Goal: Task Accomplishment & Management: Complete application form

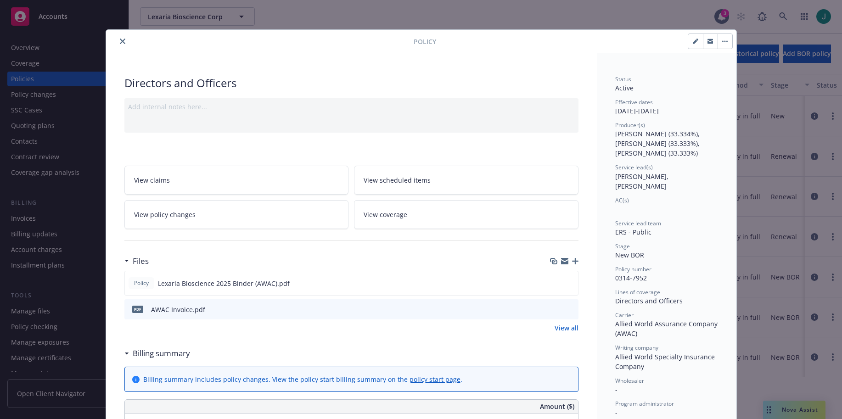
scroll to position [28, 0]
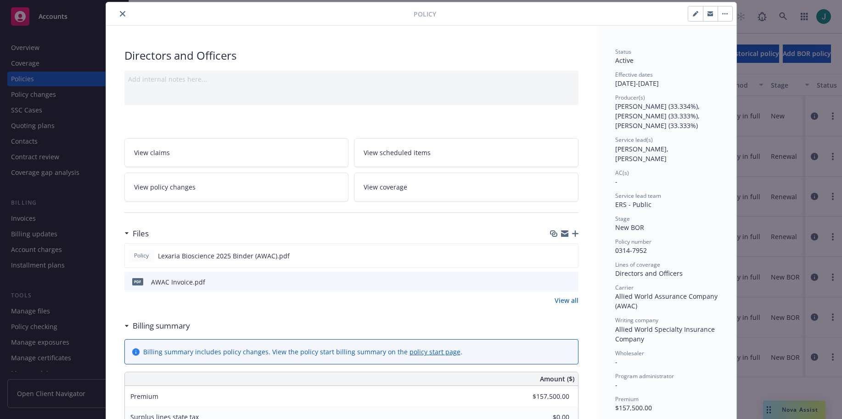
click at [120, 14] on icon "close" at bounding box center [123, 14] width 6 height 6
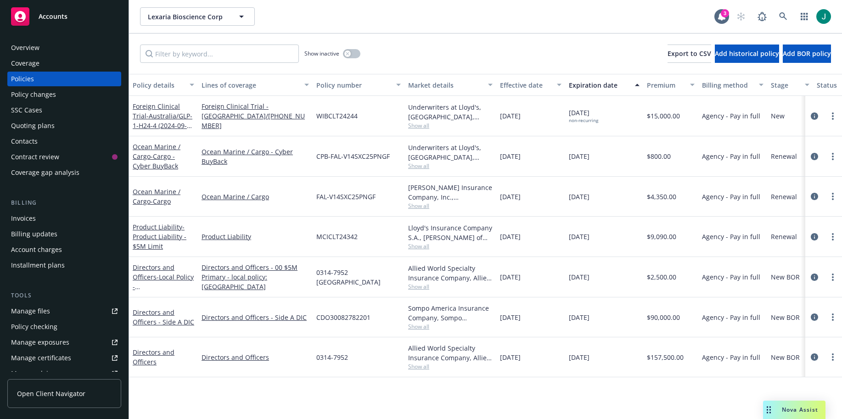
click at [30, 49] on div "Overview" at bounding box center [25, 47] width 28 height 15
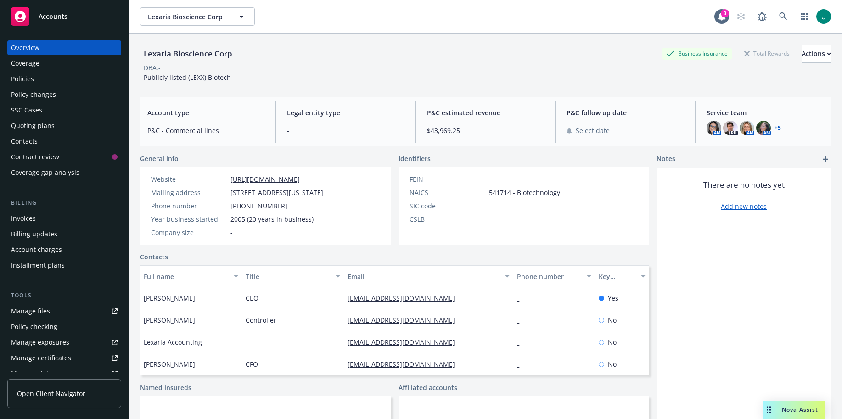
click at [60, 19] on span "Accounts" at bounding box center [53, 16] width 29 height 7
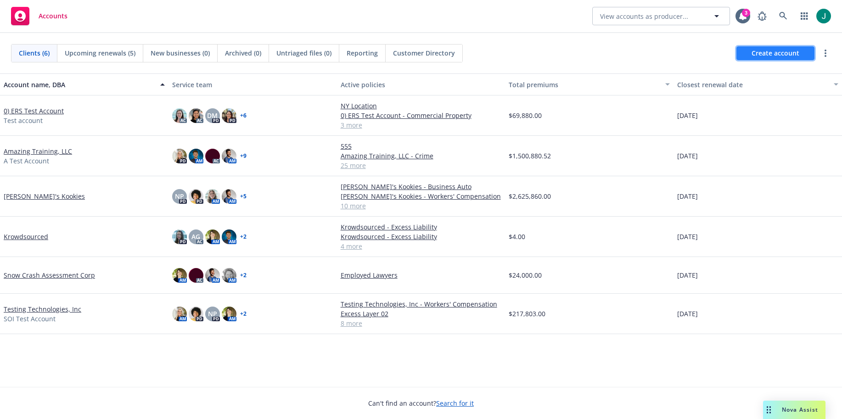
click at [764, 56] on span "Create account" at bounding box center [775, 53] width 48 height 17
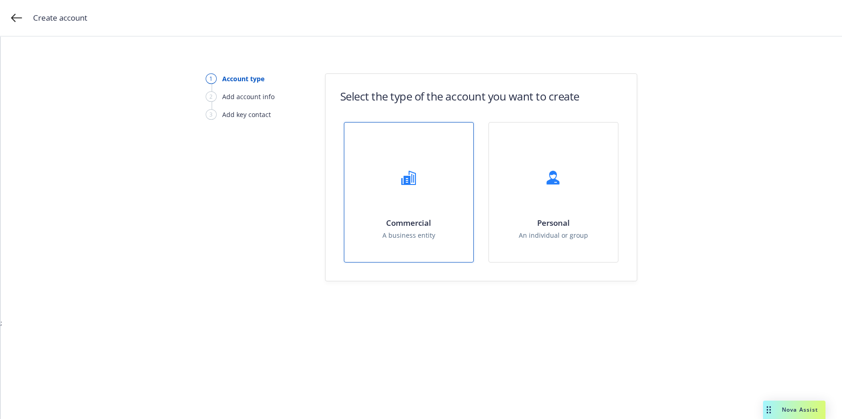
click at [409, 195] on div at bounding box center [408, 177] width 37 height 37
select select "US"
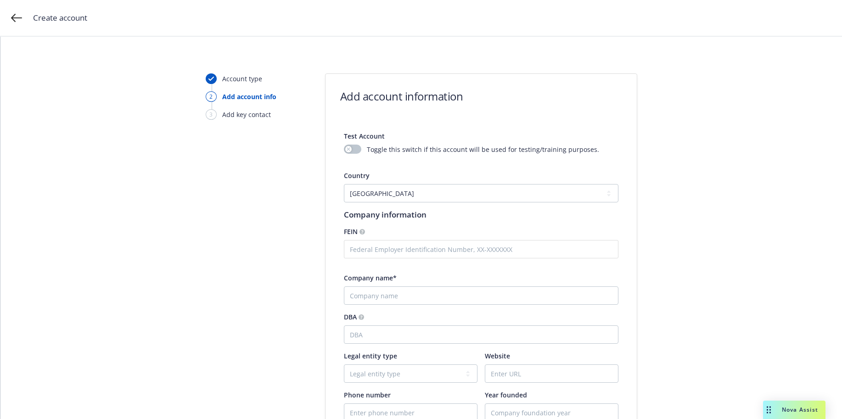
click at [361, 295] on input "Company name*" at bounding box center [481, 295] width 274 height 18
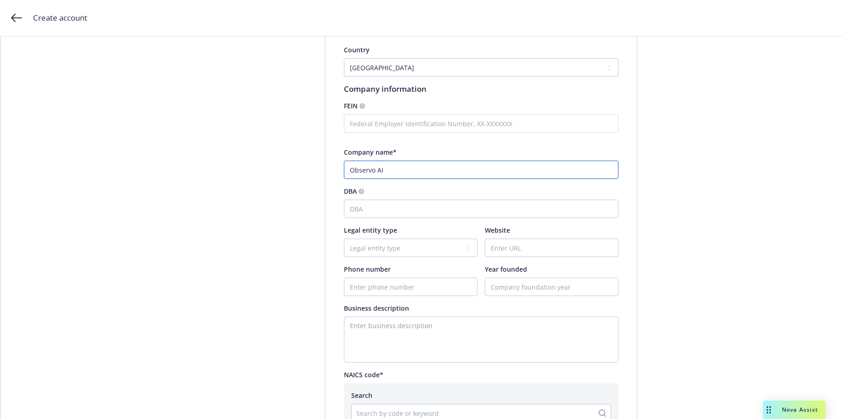
scroll to position [184, 0]
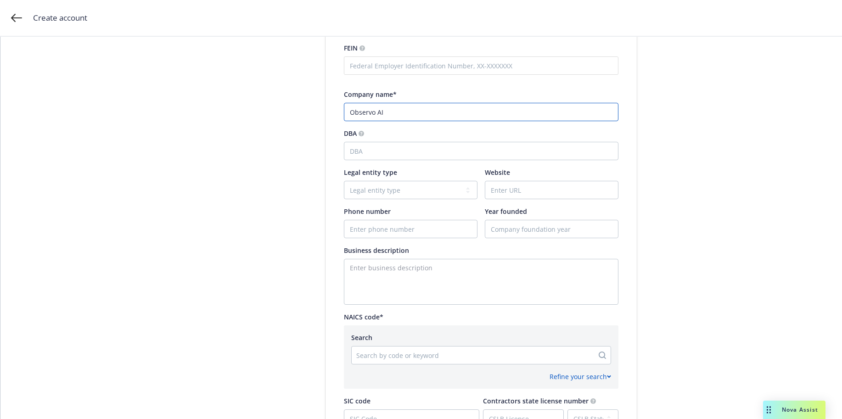
type input "Observo AI"
click at [382, 188] on select "Legal entity type C-corporation Government entity Independent contractor Joint …" at bounding box center [411, 190] width 134 height 18
select select "C-corporation"
click at [344, 181] on select "Legal entity type C-corporation Government entity Independent contractor Joint …" at bounding box center [411, 190] width 134 height 18
click at [358, 265] on textarea "Enter business description" at bounding box center [481, 282] width 274 height 46
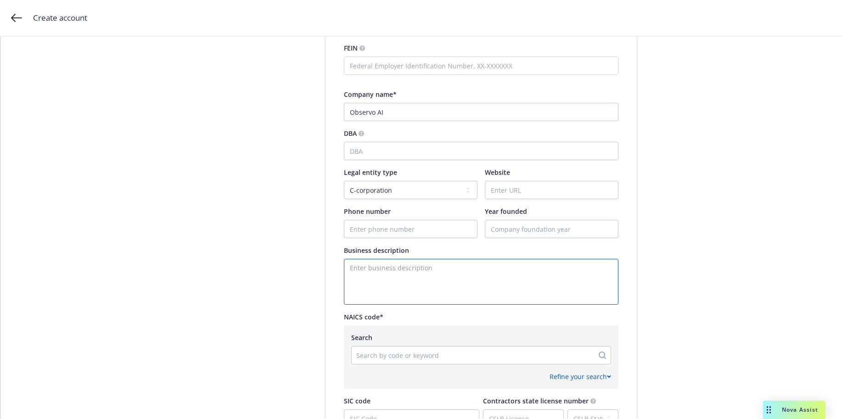
paste textarea "Observo AI is a data pipeline and security platform that offers AI-based observ…"
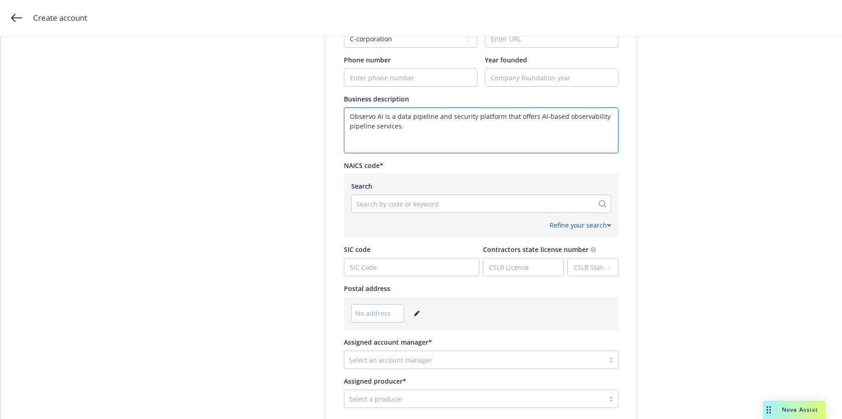
scroll to position [367, 0]
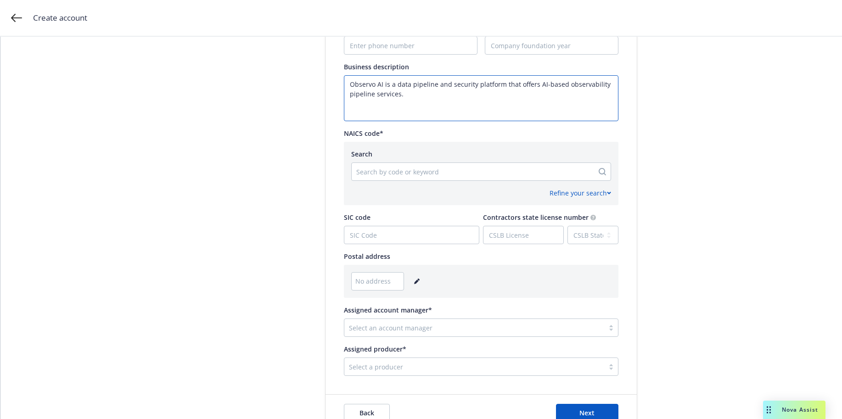
type textarea "Observo AI is a data pipeline and security platform that offers AI-based observ…"
click at [359, 235] on input "SIC code" at bounding box center [411, 234] width 134 height 17
type input "a"
click at [372, 171] on div at bounding box center [472, 171] width 233 height 11
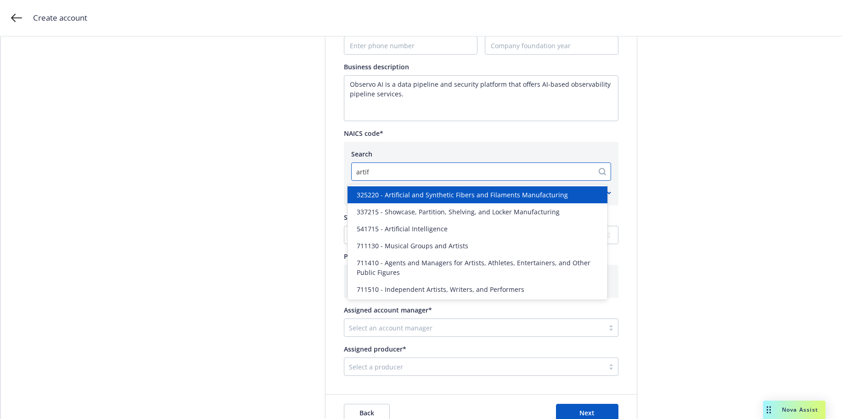
type input "artifi"
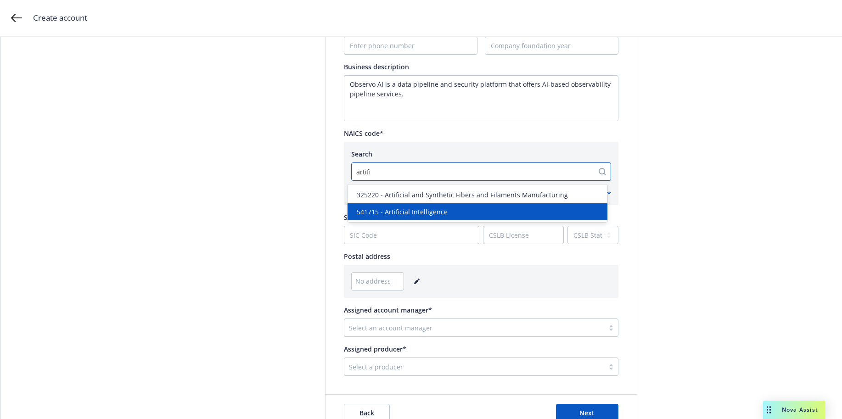
click at [392, 213] on span "541715 - Artificial Intelligence" at bounding box center [402, 212] width 91 height 10
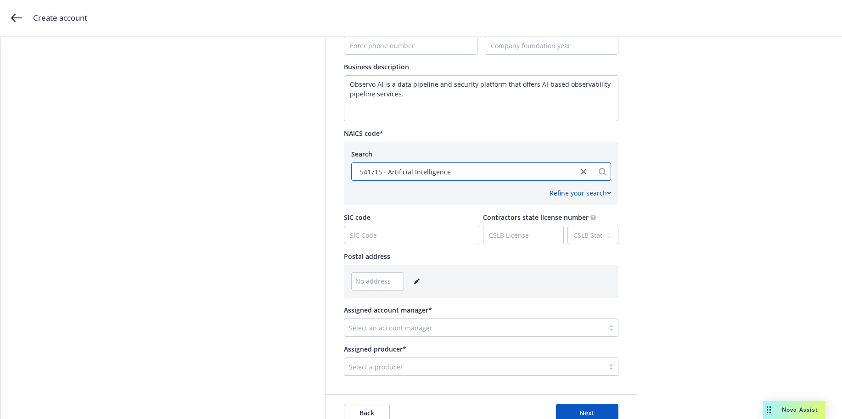
click at [391, 331] on div at bounding box center [474, 327] width 251 height 11
click at [389, 331] on div at bounding box center [474, 327] width 251 height 11
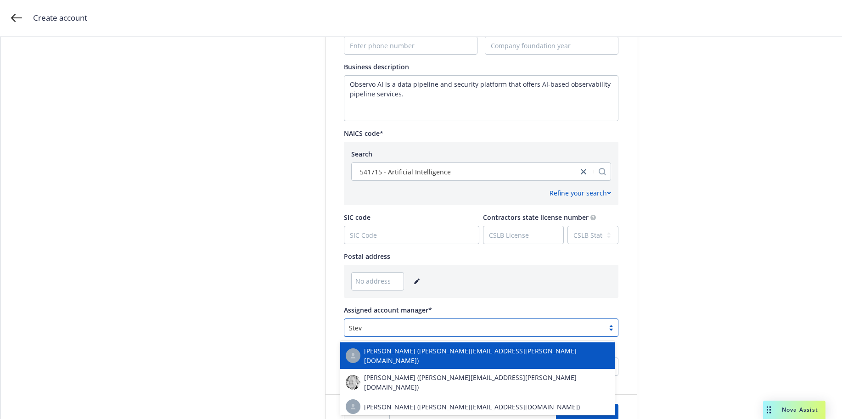
type input "[PERSON_NAME]"
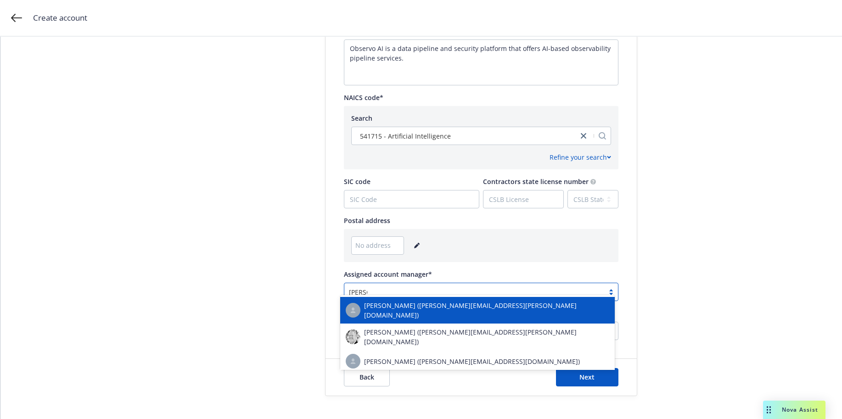
scroll to position [413, 0]
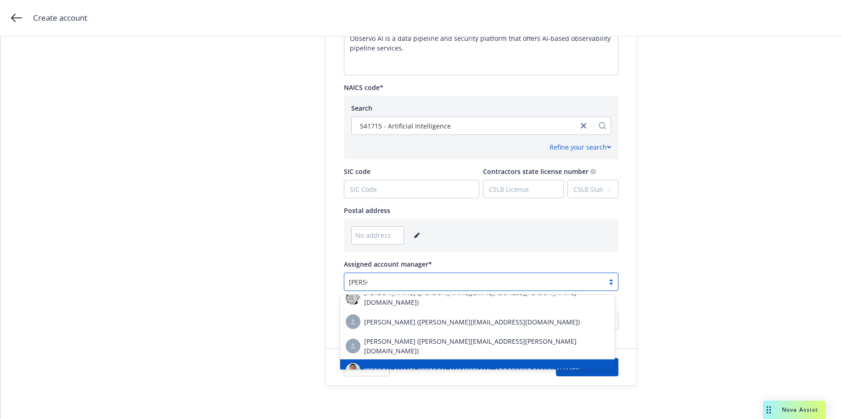
click at [404, 366] on span "[PERSON_NAME] ([PERSON_NAME][EMAIL_ADDRESS][DOMAIN_NAME])" at bounding box center [472, 371] width 216 height 10
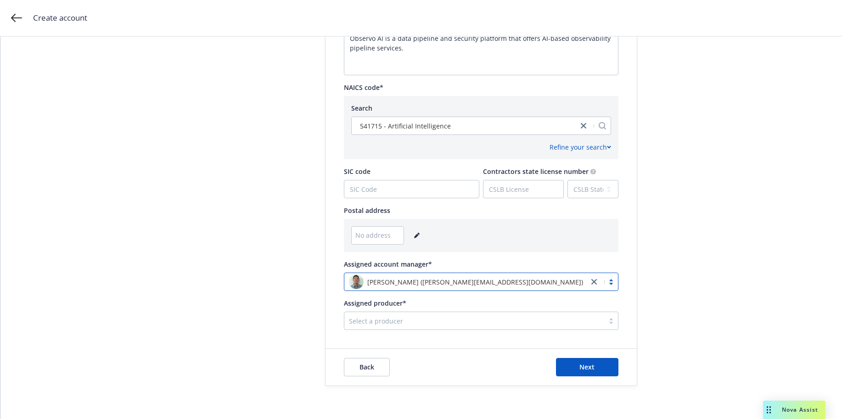
click at [384, 323] on div at bounding box center [474, 320] width 251 height 11
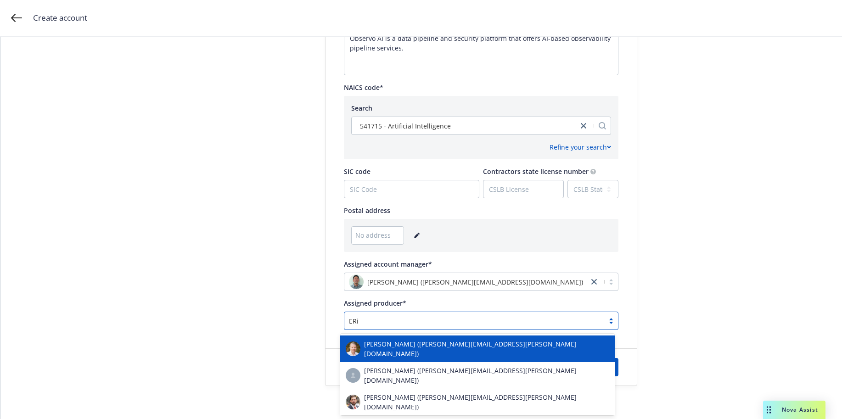
type input "[PERSON_NAME]"
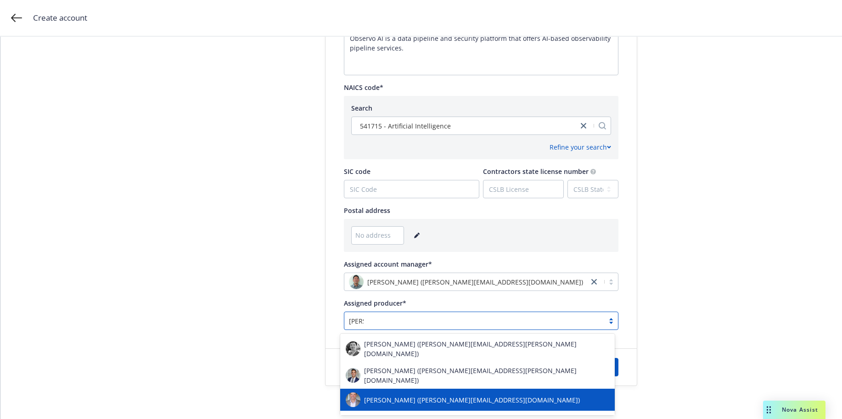
click at [395, 395] on span "[PERSON_NAME] ([PERSON_NAME][EMAIL_ADDRESS][DOMAIN_NAME])" at bounding box center [472, 400] width 216 height 10
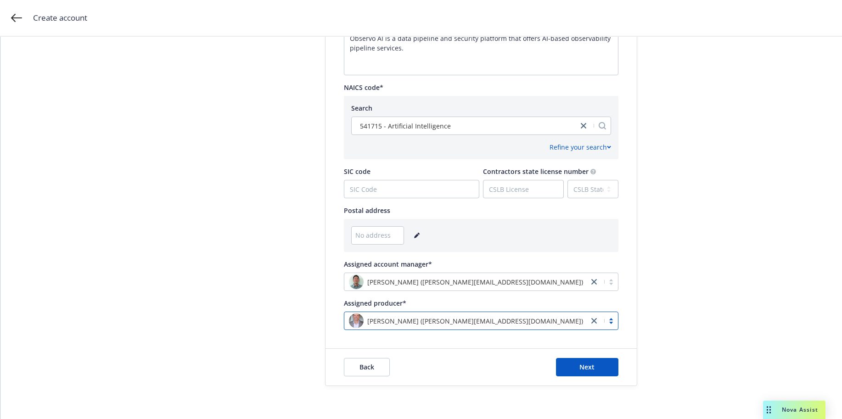
scroll to position [426, 0]
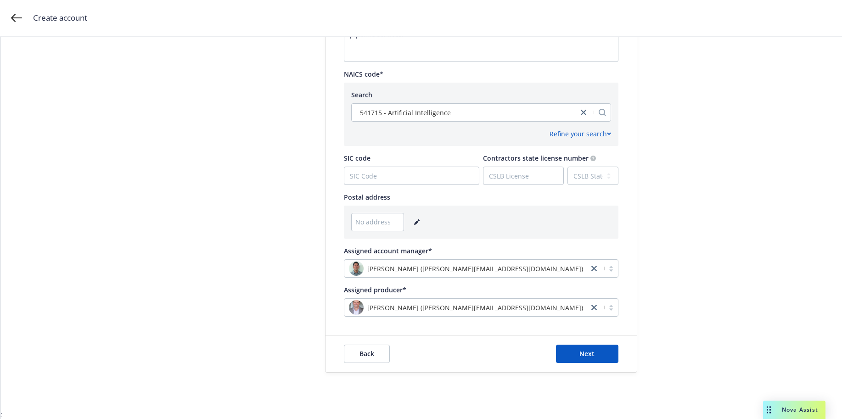
click at [414, 222] on icon "editPencil" at bounding box center [416, 222] width 5 height 5
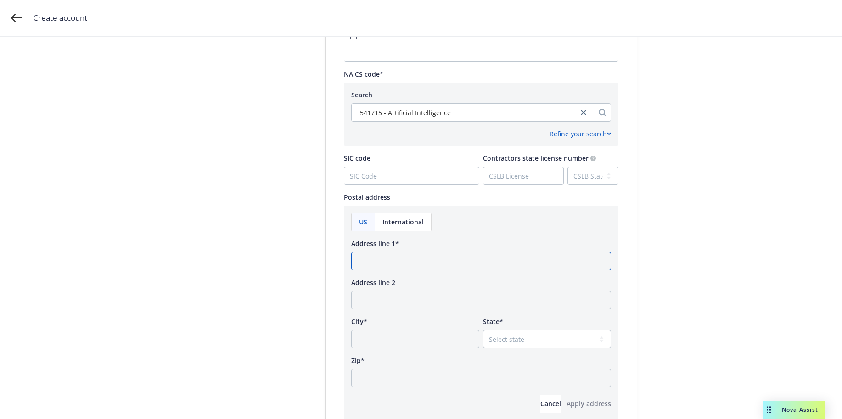
click at [370, 260] on input "Address line 1*" at bounding box center [481, 261] width 260 height 18
click at [402, 261] on input "38525 [PERSON_NAME] STreet" at bounding box center [481, 261] width 260 height 18
type input "[STREET_ADDRESS][PERSON_NAME]"
click at [361, 341] on input "City*" at bounding box center [415, 339] width 128 height 18
type input "Fremont"
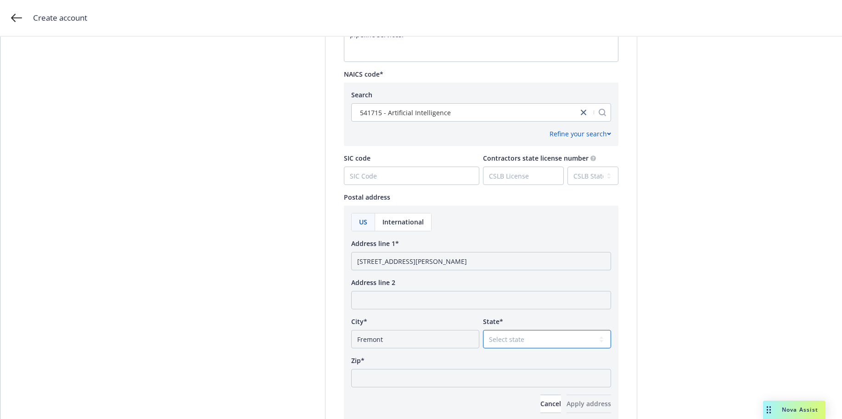
select select "CA"
click at [365, 380] on input "Zip*" at bounding box center [481, 378] width 260 height 18
type input "94536"
click at [566, 407] on span "Apply address" at bounding box center [588, 403] width 45 height 9
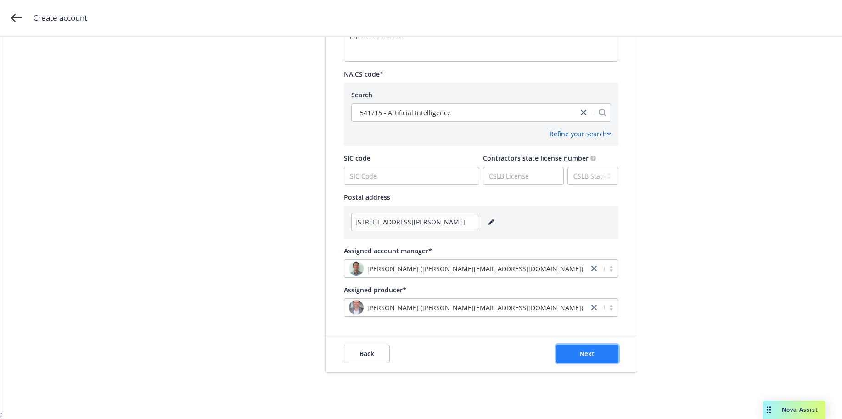
click at [574, 358] on button "Next" at bounding box center [587, 354] width 62 height 18
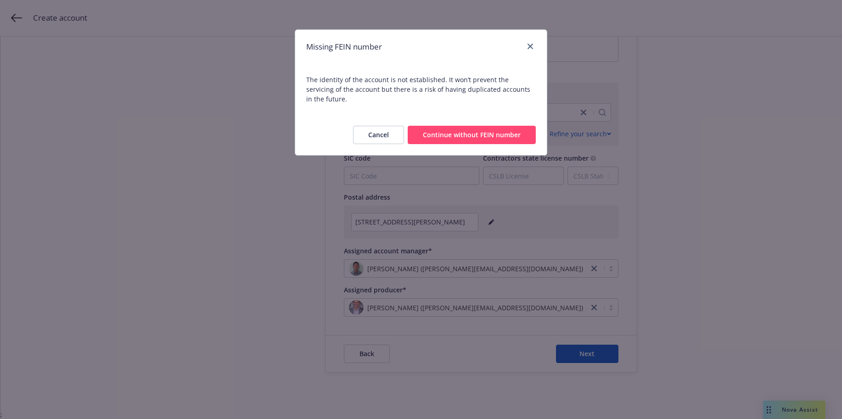
click at [458, 126] on button "Continue without FEIN number" at bounding box center [472, 135] width 128 height 18
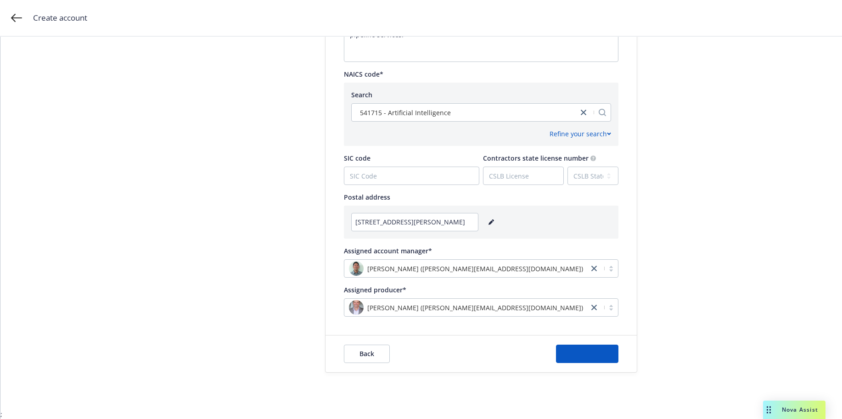
scroll to position [0, 0]
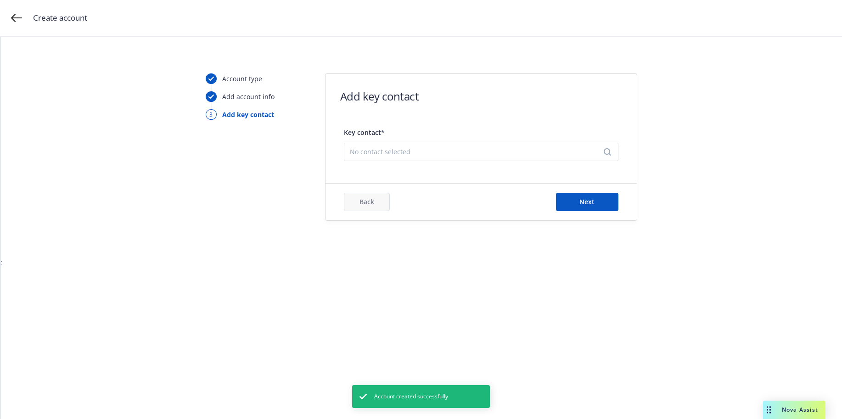
click at [392, 151] on span "No contact selected" at bounding box center [477, 152] width 255 height 10
click at [478, 198] on button "Add new contact" at bounding box center [481, 196] width 263 height 18
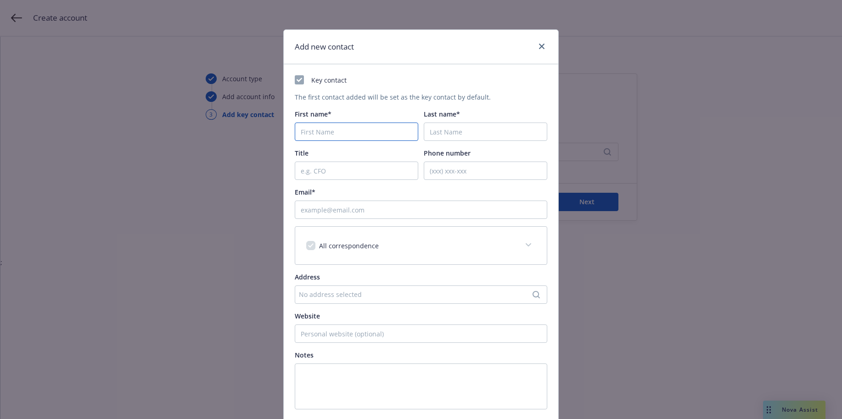
click at [326, 133] on input "First name*" at bounding box center [356, 132] width 123 height 18
type input "Gujeet"
click at [314, 170] on input "Title" at bounding box center [356, 171] width 123 height 18
click at [298, 214] on input "Email*" at bounding box center [421, 210] width 252 height 18
paste input "[PERSON_NAME][EMAIL_ADDRESS]"
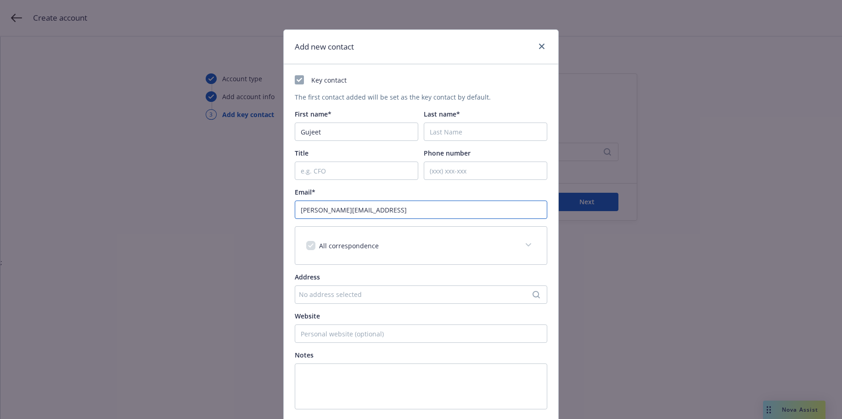
type input "[PERSON_NAME][EMAIL_ADDRESS]"
click at [464, 131] on input "Last name*" at bounding box center [485, 132] width 123 height 18
click at [305, 132] on input "Gujeet" at bounding box center [356, 132] width 123 height 18
type input "[PERSON_NAME]"
click at [440, 130] on input "Last name*" at bounding box center [485, 132] width 123 height 18
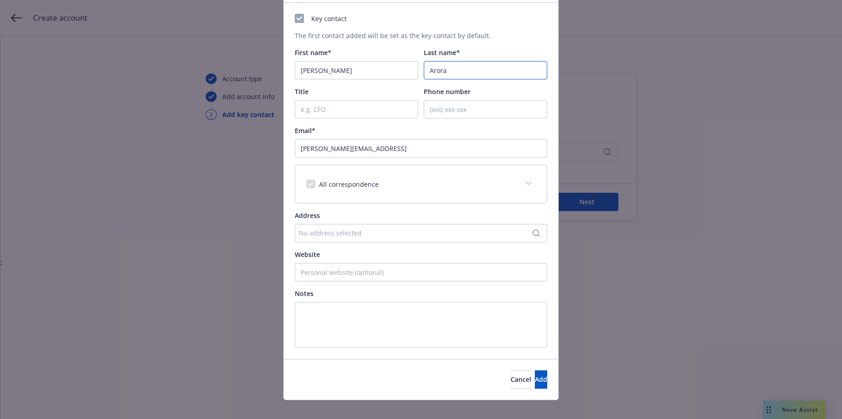
scroll to position [72, 0]
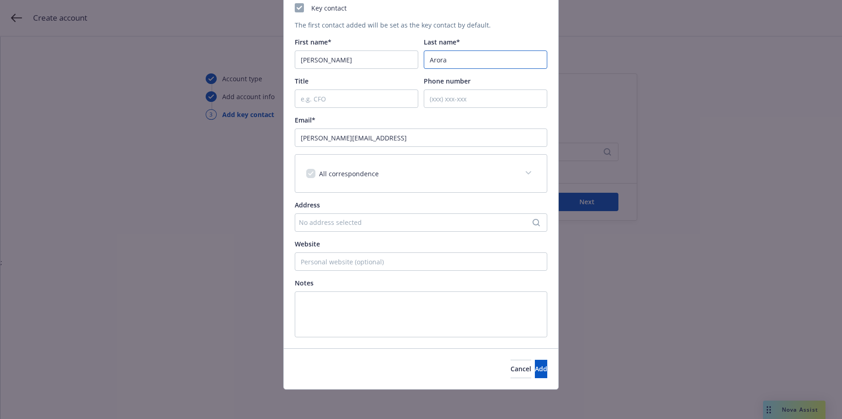
type input "Arora"
click at [316, 103] on input "Title" at bounding box center [356, 98] width 123 height 18
type input "CEO"
click at [535, 371] on span "Add" at bounding box center [541, 368] width 12 height 9
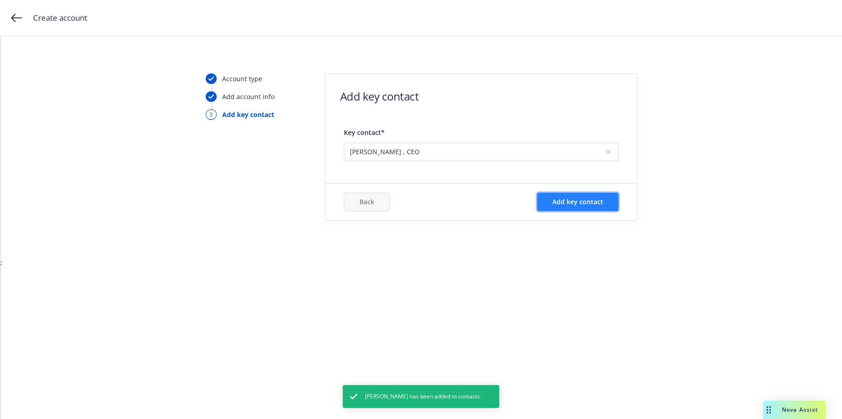
click at [576, 202] on span "Add key contact" at bounding box center [577, 201] width 51 height 9
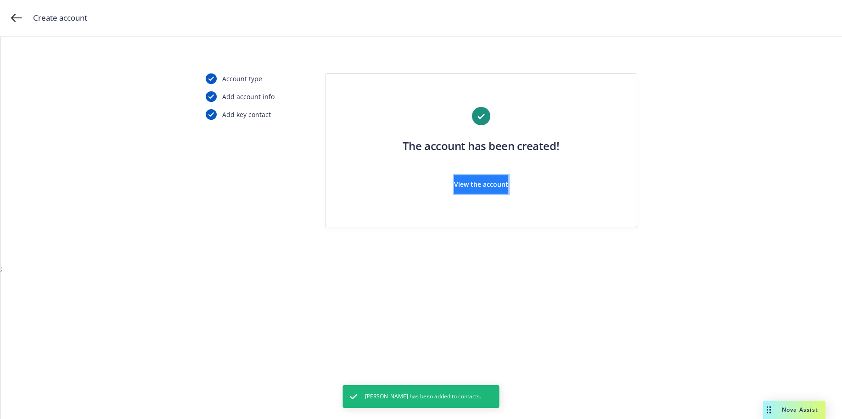
click at [504, 191] on button "View the account" at bounding box center [481, 184] width 54 height 18
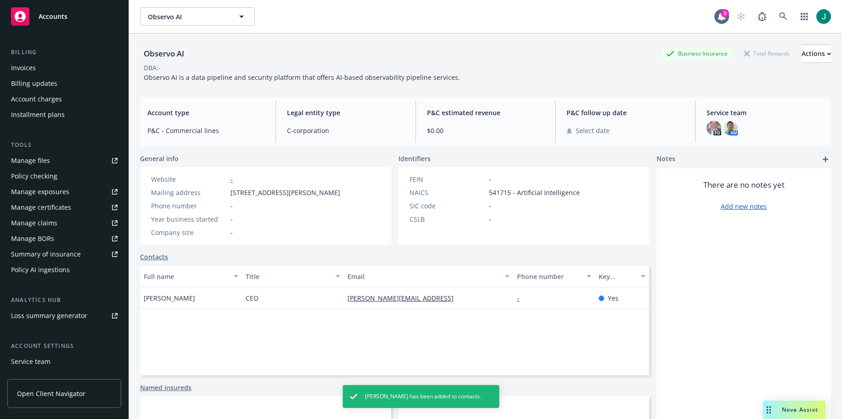
scroll to position [184, 0]
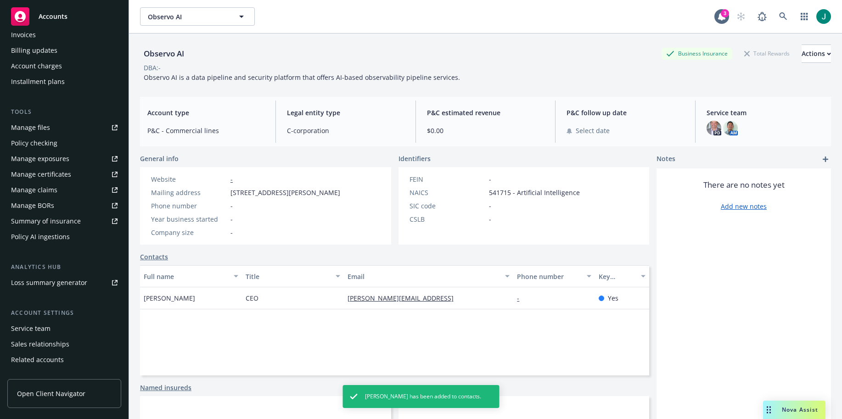
click at [39, 328] on div "Service team" at bounding box center [30, 328] width 39 height 15
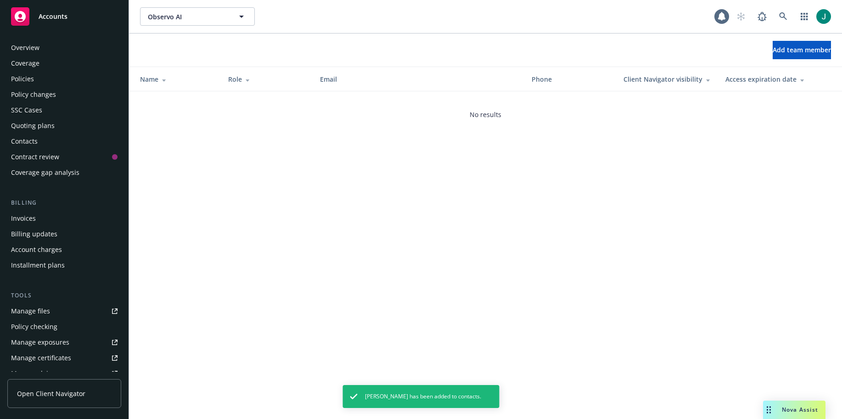
scroll to position [210, 0]
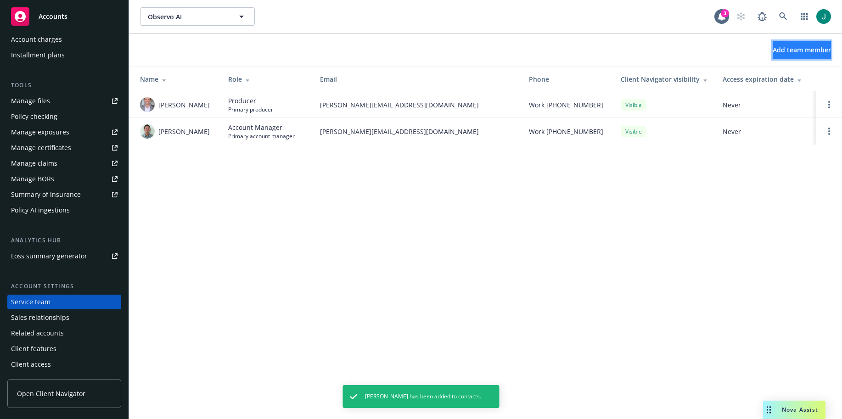
click at [786, 50] on span "Add team member" at bounding box center [801, 49] width 58 height 9
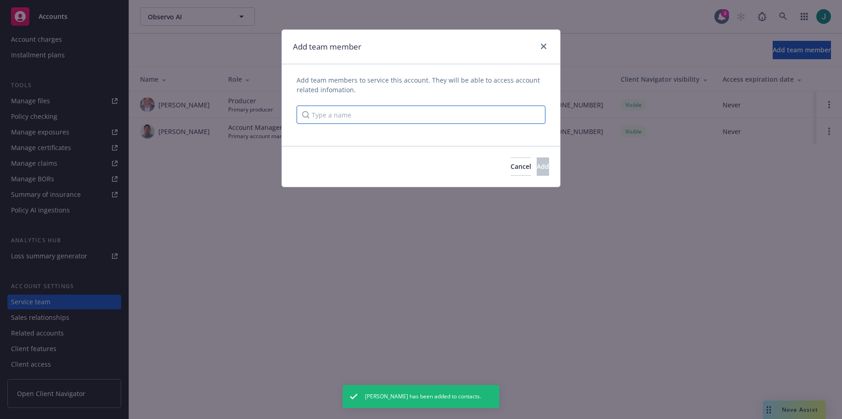
click at [314, 117] on input "Type a name" at bounding box center [420, 115] width 249 height 18
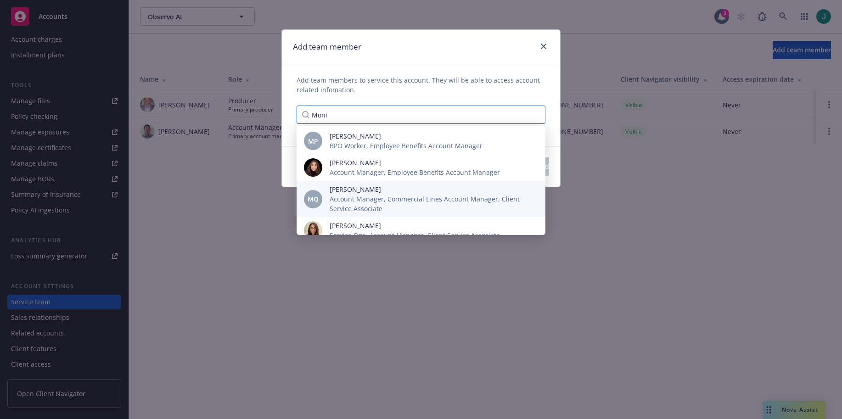
type input "Moni"
click at [348, 201] on span "Account Manager, Commercial Lines Account Manager, Client Service Associate" at bounding box center [430, 203] width 201 height 19
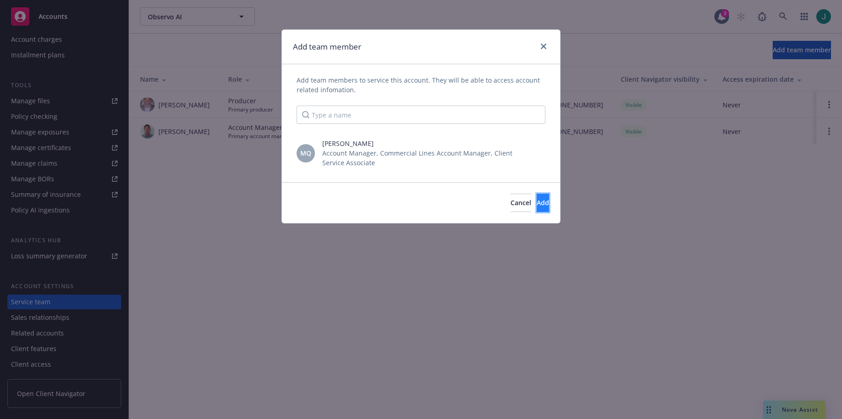
click at [536, 205] on span "Add" at bounding box center [542, 202] width 12 height 9
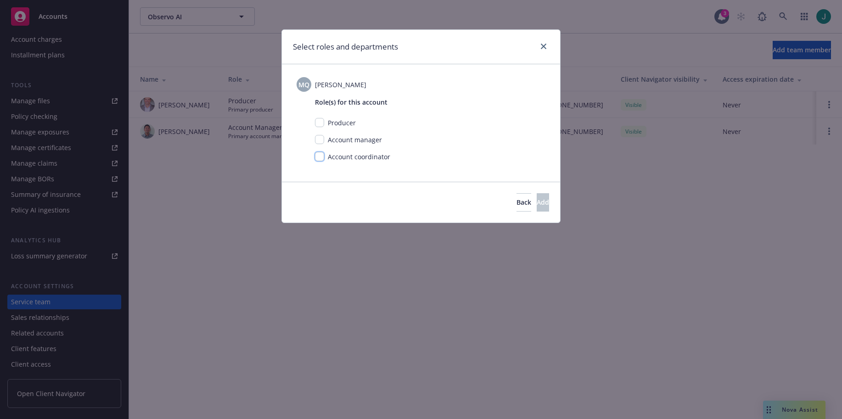
click at [323, 158] on input "checkbox" at bounding box center [319, 156] width 9 height 9
checkbox input "true"
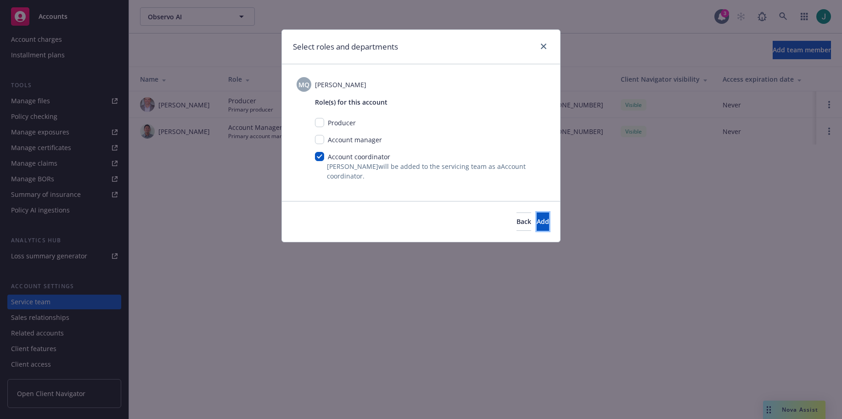
drag, startPoint x: 527, startPoint y: 223, endPoint x: 387, endPoint y: 187, distance: 144.6
click at [536, 223] on span "Add" at bounding box center [542, 221] width 12 height 9
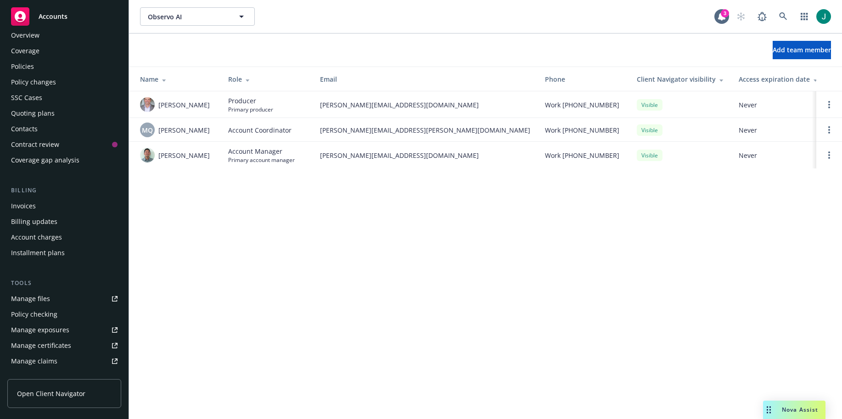
scroll to position [0, 0]
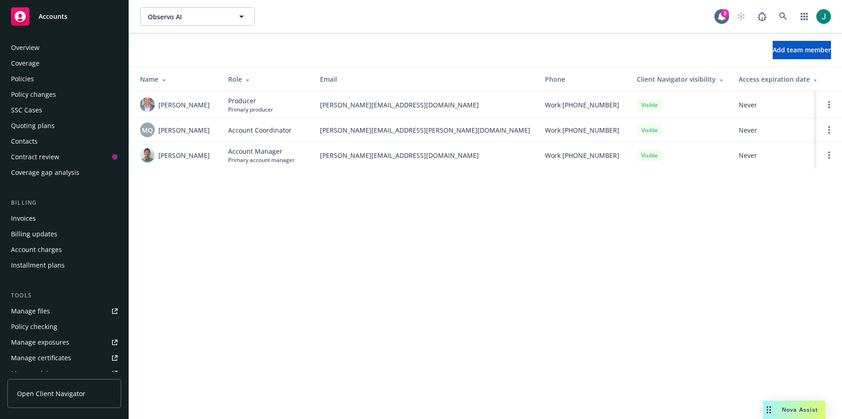
click at [33, 126] on div "Quoting plans" at bounding box center [33, 125] width 44 height 15
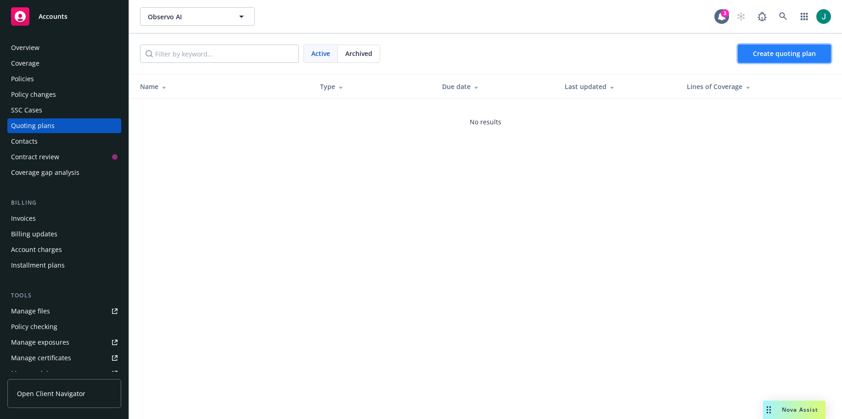
click at [764, 54] on span "Create quoting plan" at bounding box center [784, 53] width 63 height 9
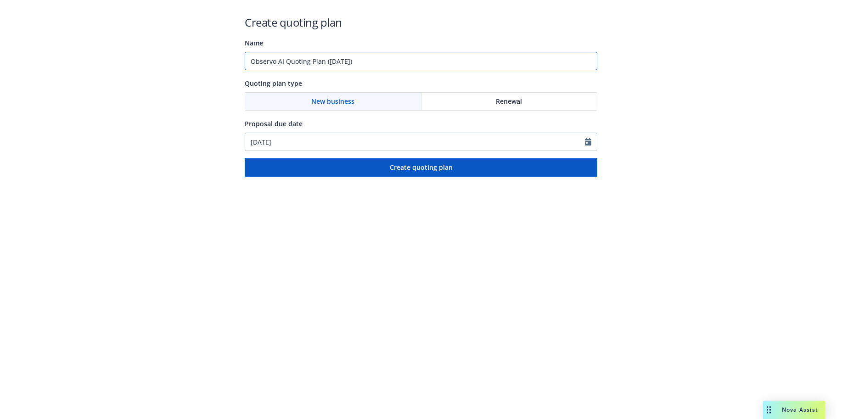
drag, startPoint x: 378, startPoint y: 61, endPoint x: 225, endPoint y: 56, distance: 152.9
click at [225, 56] on div "Create quoting plan Name Observo AI Quoting Plan (2025-09-19) Quoting plan type…" at bounding box center [421, 88] width 842 height 177
click at [251, 61] on input "D&O Runoff 9/18/25" at bounding box center [421, 61] width 352 height 18
drag, startPoint x: 311, startPoint y: 61, endPoint x: 352, endPoint y: 64, distance: 40.5
click at [352, 64] on input "9/18/25 D&O Runoff 9/18/25" at bounding box center [421, 61] width 352 height 18
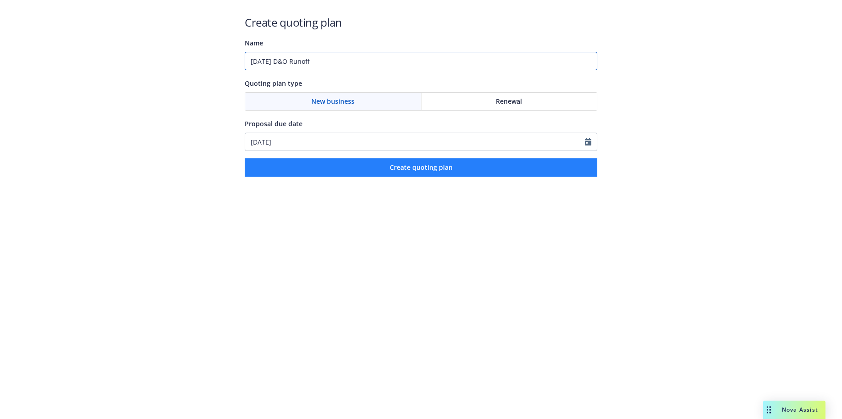
type input "9/18/25 D&O Runoff"
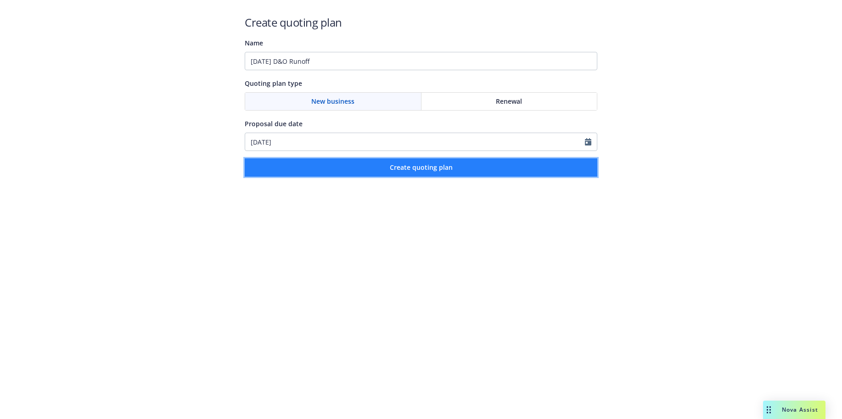
click at [404, 171] on span "Create quoting plan" at bounding box center [421, 167] width 63 height 9
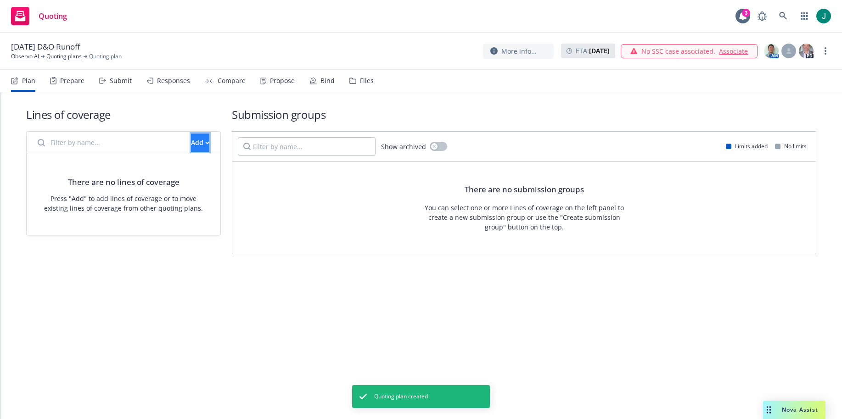
click at [191, 143] on div "Add" at bounding box center [200, 142] width 18 height 17
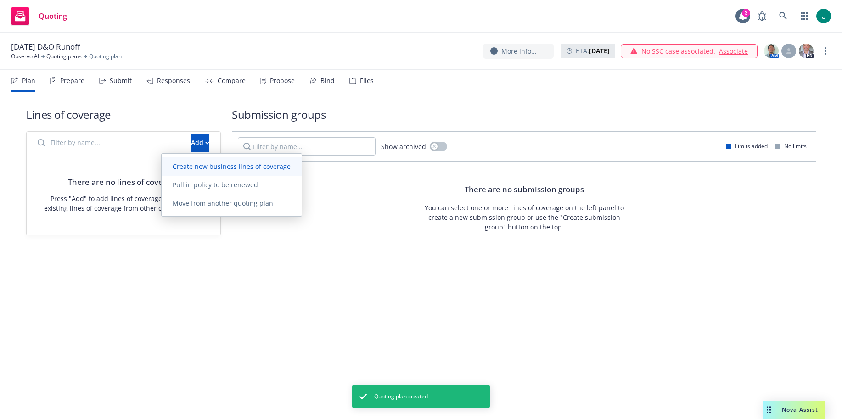
click at [198, 168] on span "Create new business lines of coverage" at bounding box center [232, 166] width 140 height 9
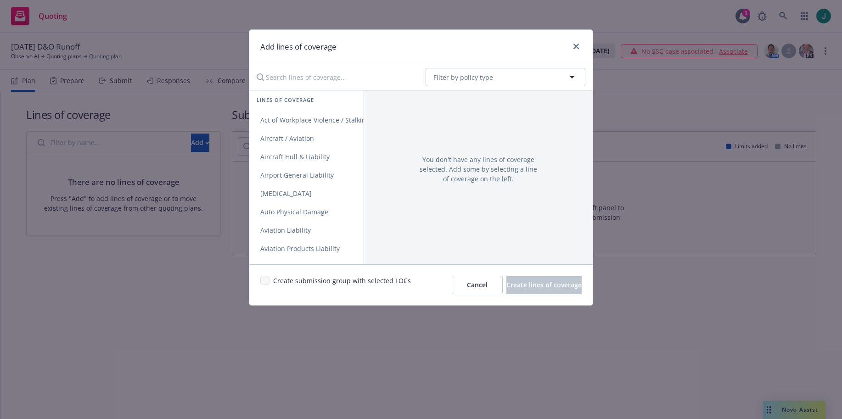
click at [296, 80] on input "Search lines of coverage..." at bounding box center [334, 77] width 167 height 18
type input "Dire"
click at [287, 121] on span "Directors and Officers" at bounding box center [293, 120] width 89 height 9
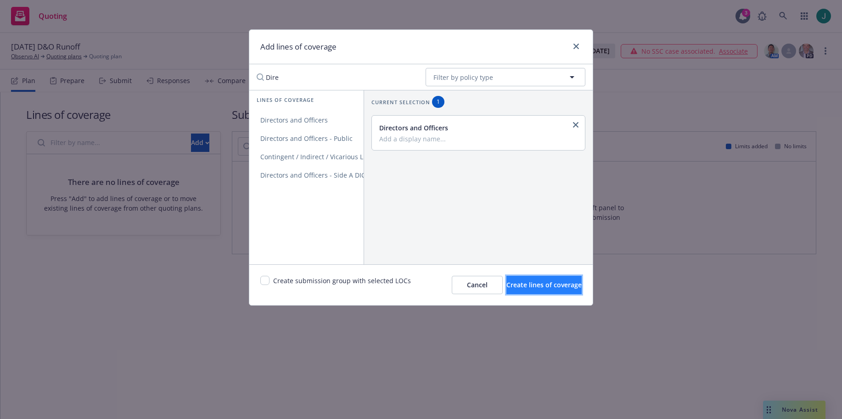
click at [508, 286] on span "Create lines of coverage" at bounding box center [543, 284] width 75 height 9
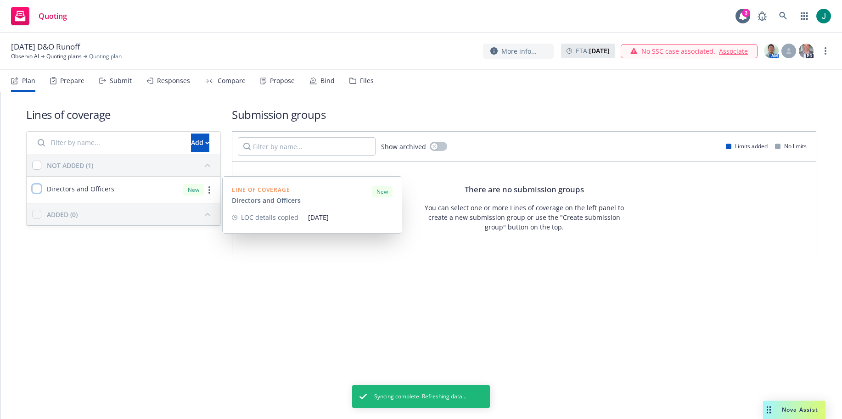
click at [36, 189] on input "checkbox" at bounding box center [36, 188] width 9 height 9
checkbox input "true"
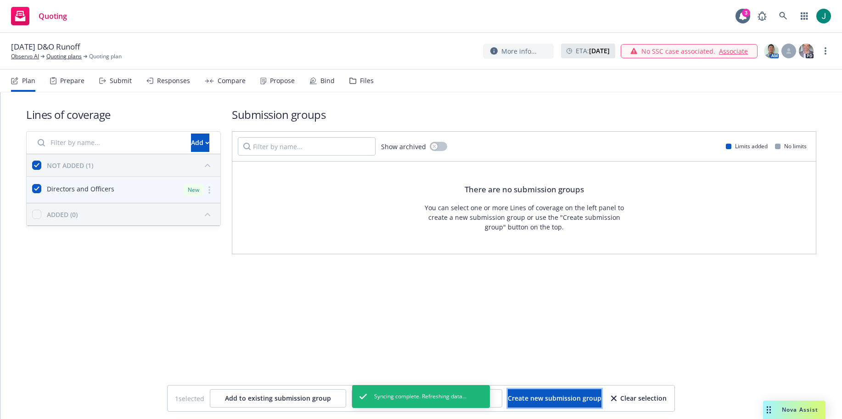
click at [545, 397] on span "Create new submission group" at bounding box center [555, 398] width 94 height 9
checkbox input "false"
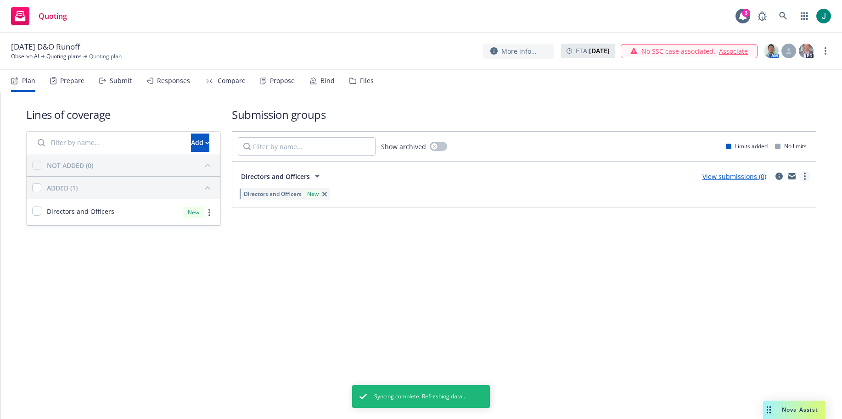
click at [805, 179] on circle "more" at bounding box center [805, 179] width 2 height 2
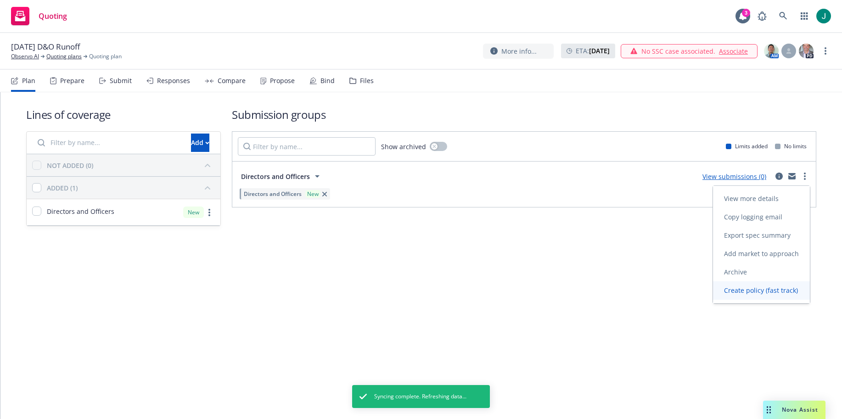
click at [755, 294] on span "Create policy (fast track)" at bounding box center [761, 290] width 96 height 9
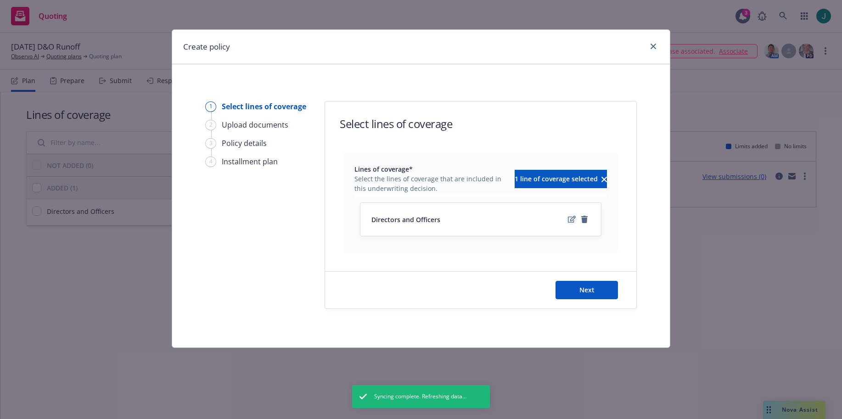
click at [571, 221] on icon "edit" at bounding box center [572, 219] width 8 height 7
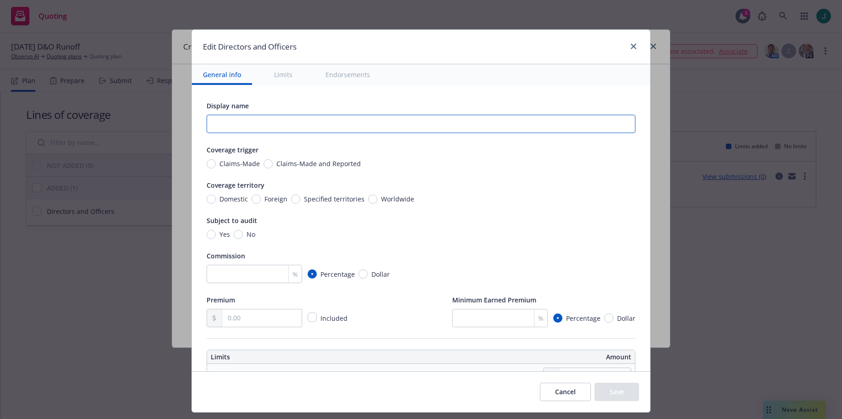
click at [215, 122] on input "text" at bounding box center [421, 124] width 429 height 18
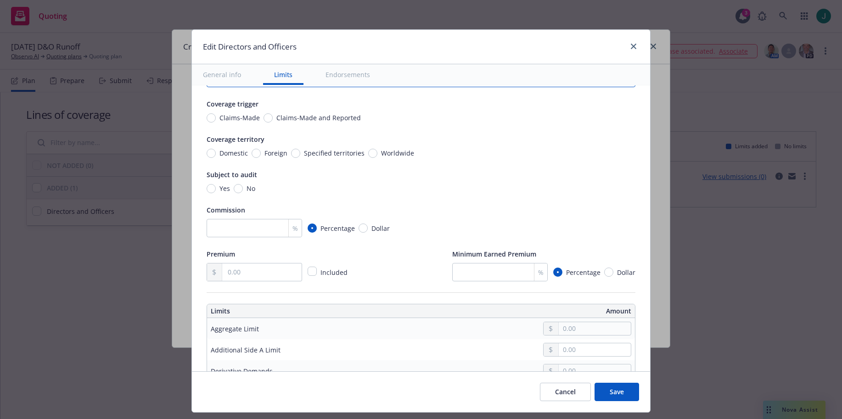
type input "$2M"
click at [263, 117] on input "Claims-Made and Reported" at bounding box center [267, 117] width 9 height 9
radio input "true"
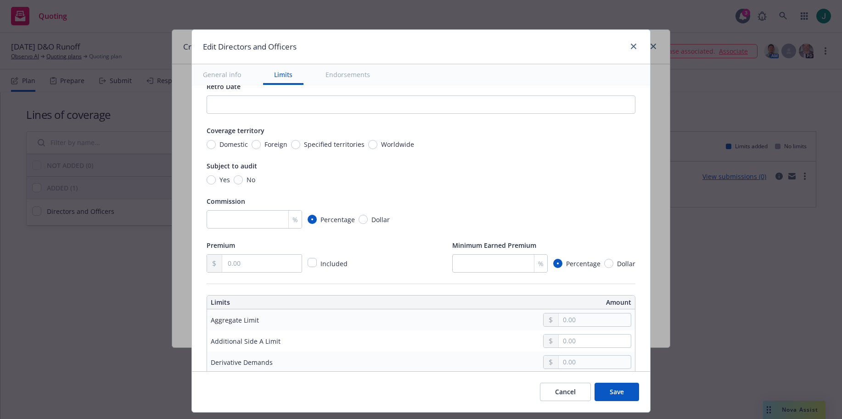
scroll to position [138, 0]
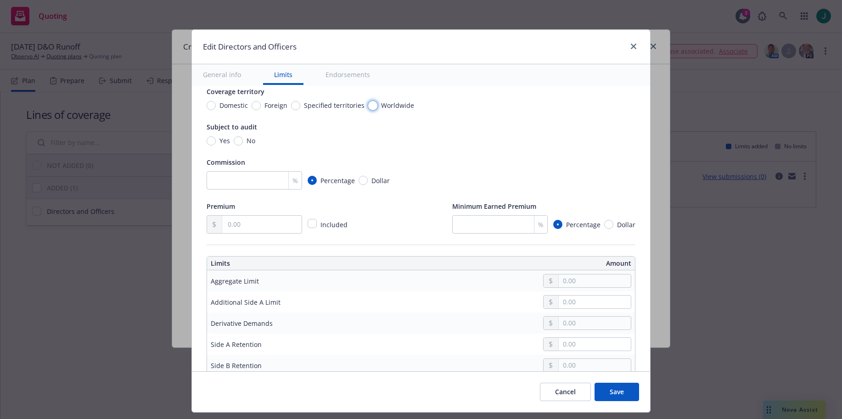
click at [368, 105] on input "Worldwide" at bounding box center [372, 105] width 9 height 9
radio input "true"
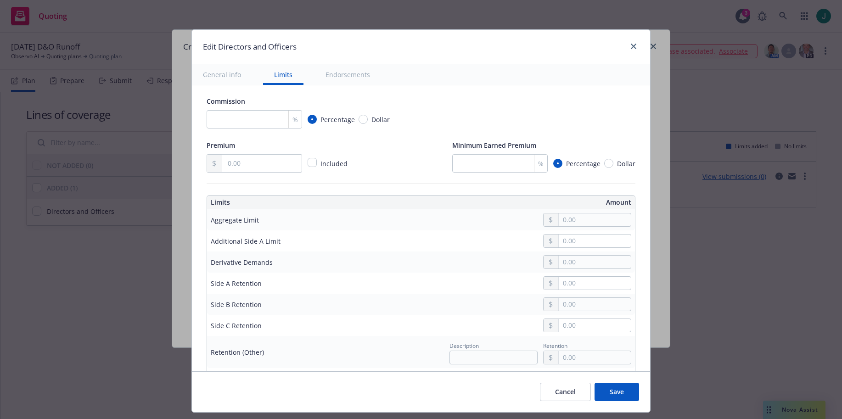
scroll to position [229, 0]
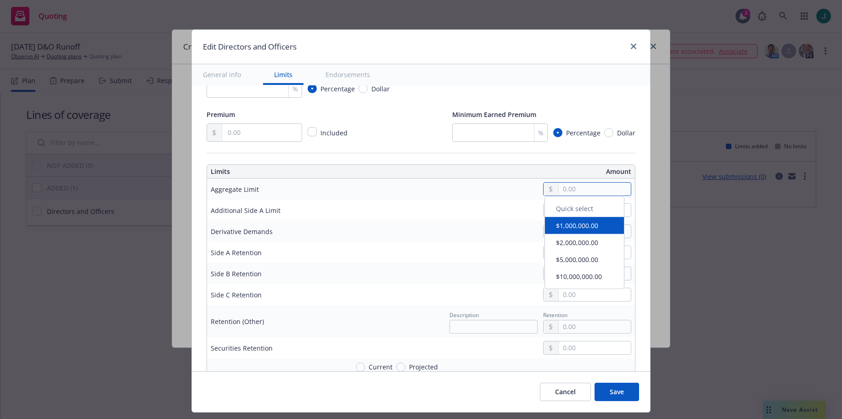
click at [563, 185] on input "text" at bounding box center [595, 189] width 72 height 13
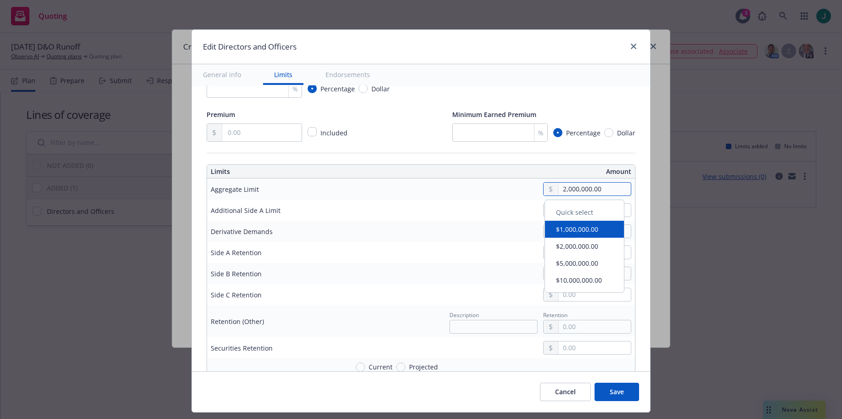
type input "2,000,000.00"
click at [461, 216] on div at bounding box center [489, 210] width 283 height 14
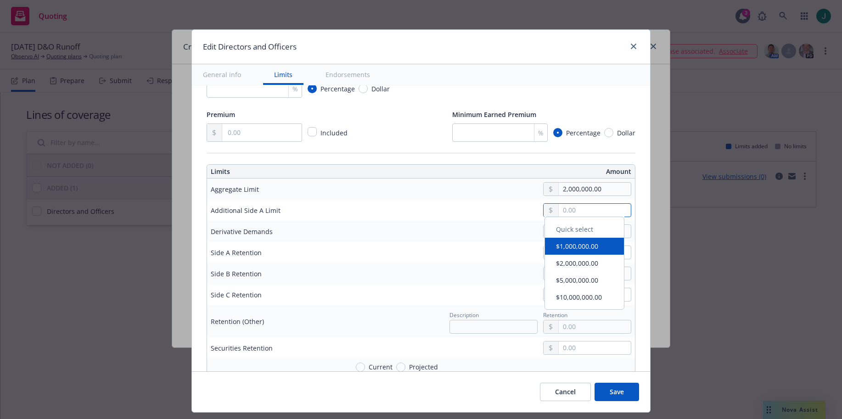
click at [568, 210] on input "text" at bounding box center [595, 210] width 72 height 13
type input "1,000,000.00"
click at [482, 222] on td at bounding box center [490, 231] width 290 height 21
click at [562, 251] on input "text" at bounding box center [595, 252] width 72 height 13
type input "0.00"
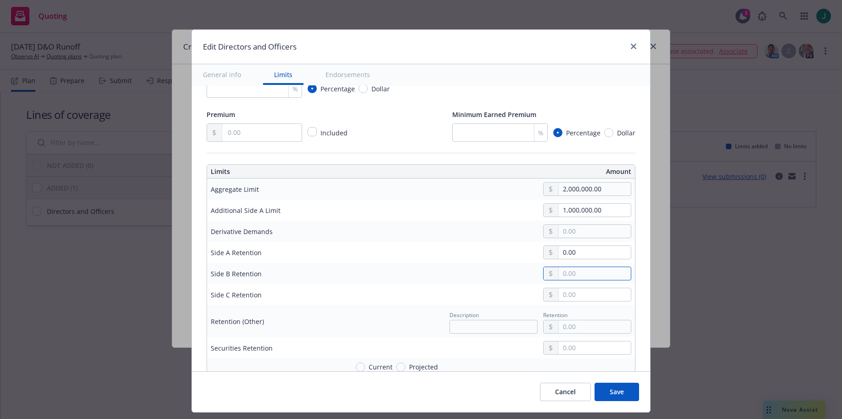
click at [561, 273] on input "text" at bounding box center [595, 273] width 72 height 13
type input "75,000.00"
click at [461, 275] on div "75,000.00" at bounding box center [489, 274] width 283 height 14
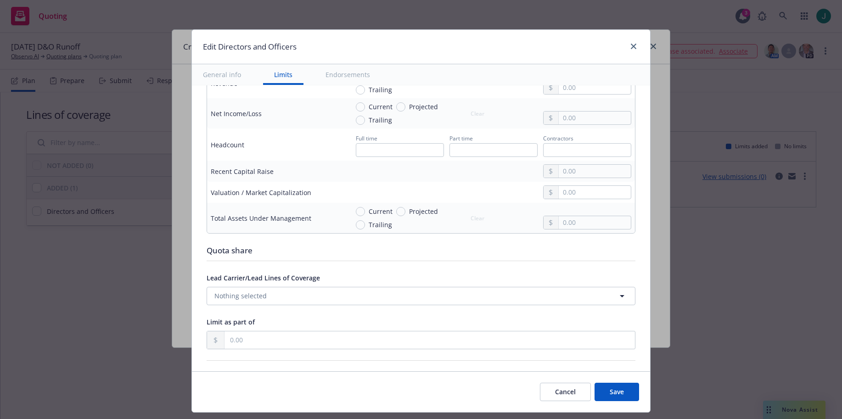
scroll to position [551, 0]
click at [617, 391] on button "Save" at bounding box center [616, 392] width 45 height 18
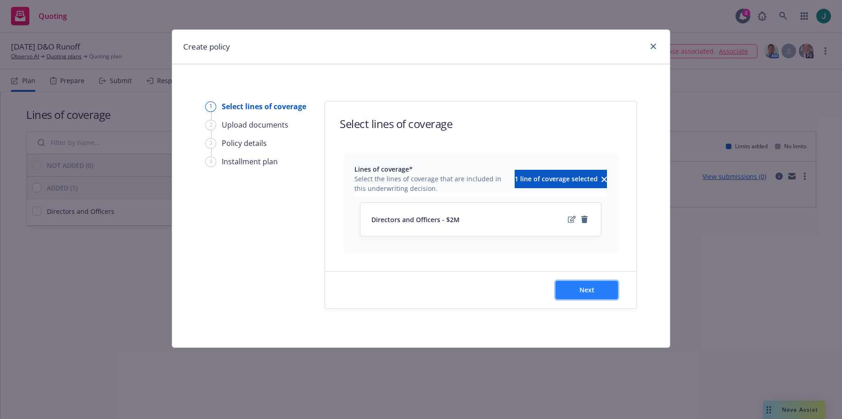
click at [575, 290] on button "Next" at bounding box center [586, 290] width 62 height 18
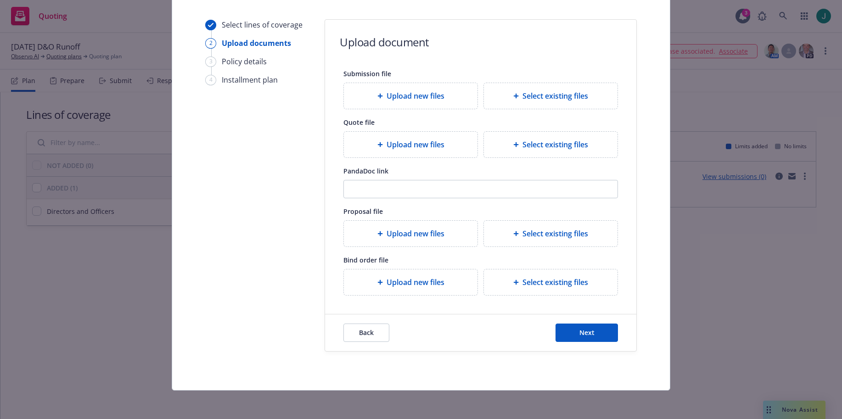
scroll to position [83, 0]
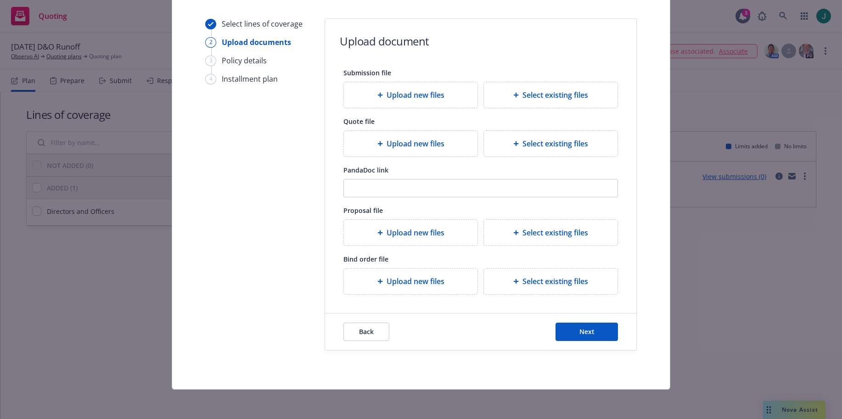
click at [390, 284] on span "Upload new files" at bounding box center [415, 281] width 58 height 11
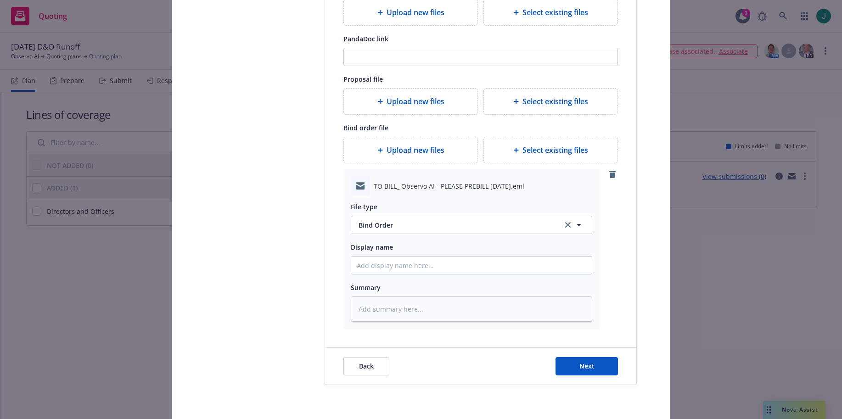
scroll to position [220, 0]
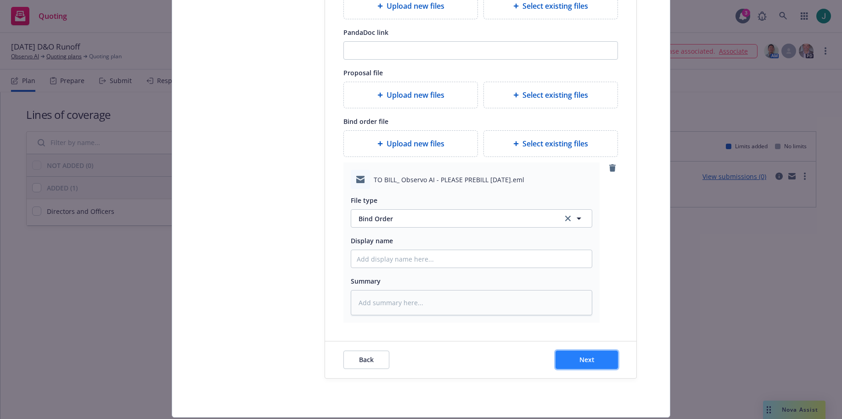
click at [587, 358] on span "Next" at bounding box center [586, 359] width 15 height 9
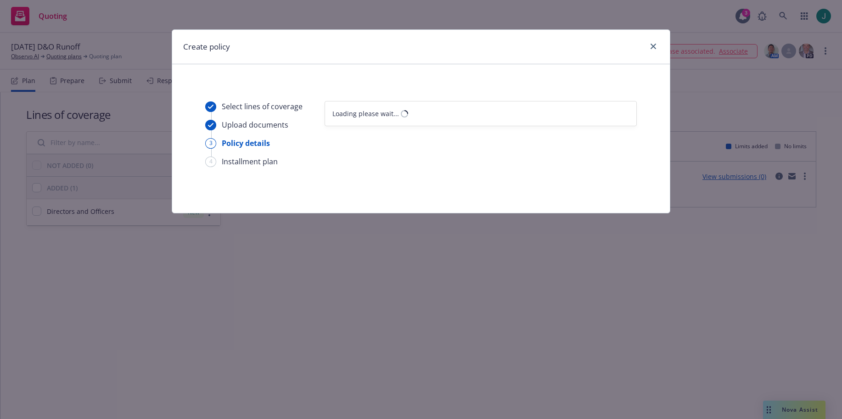
type textarea "x"
select select "12"
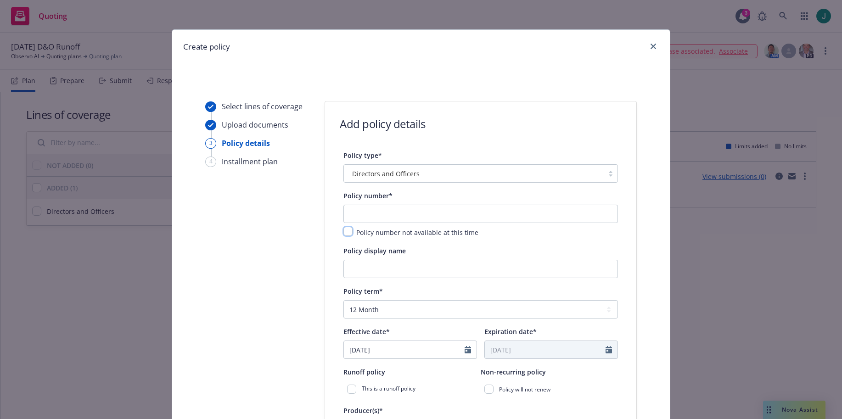
click at [343, 232] on input "checkbox" at bounding box center [347, 231] width 9 height 9
checkbox input "true"
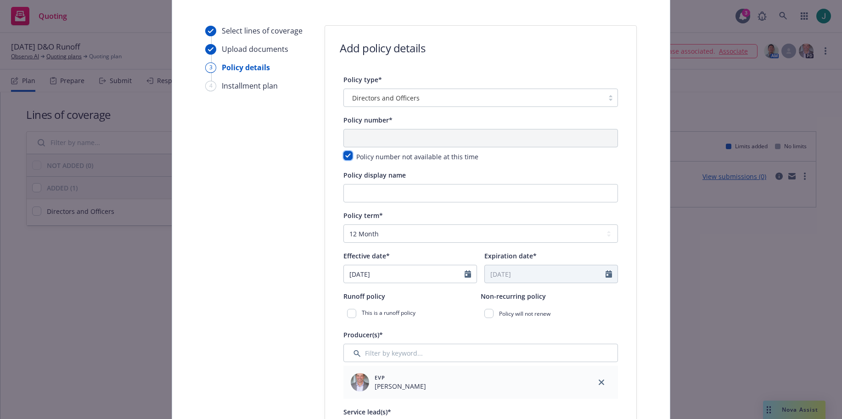
scroll to position [92, 0]
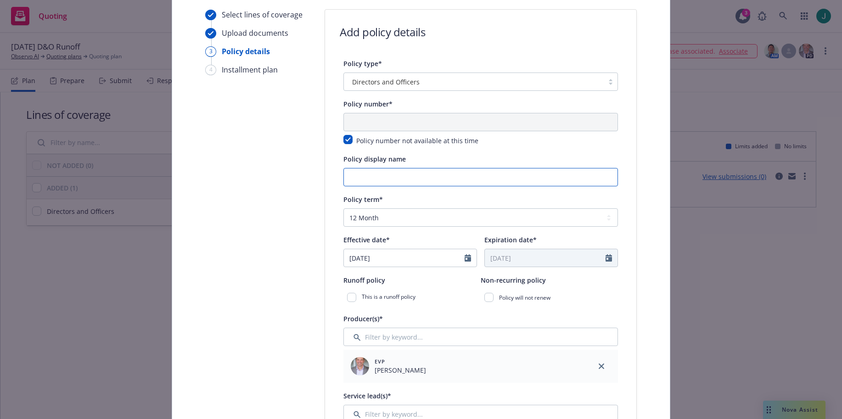
click at [360, 179] on input "Policy display name" at bounding box center [480, 177] width 274 height 18
type input "^"
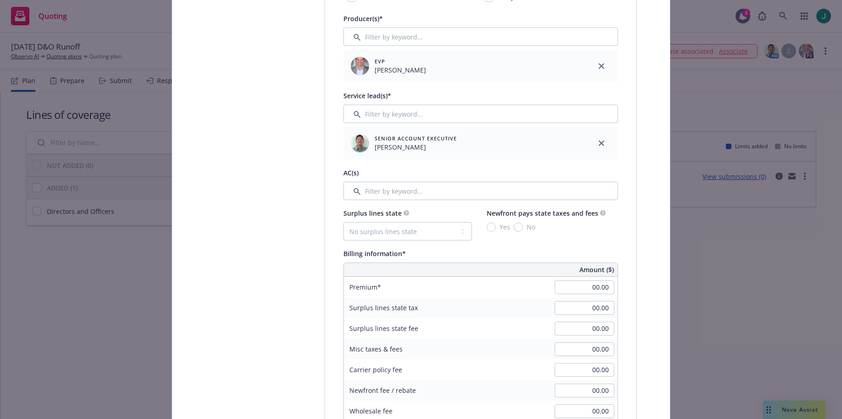
scroll to position [367, 0]
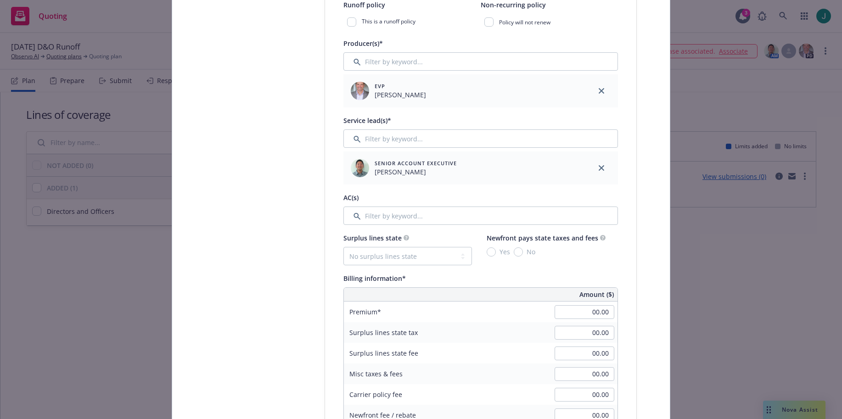
type input "6 year runoff"
click at [378, 216] on input "Filter by keyword..." at bounding box center [480, 216] width 274 height 18
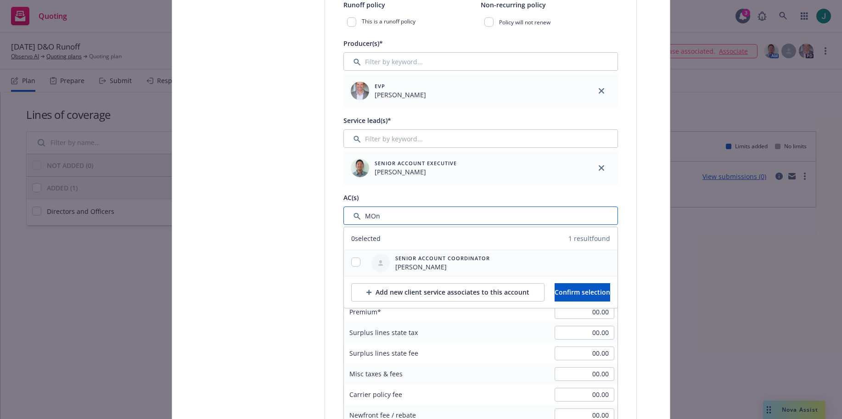
type input "MOn"
click at [353, 262] on input "checkbox" at bounding box center [355, 261] width 9 height 9
checkbox input "true"
click at [585, 291] on span "Confirm selection" at bounding box center [582, 292] width 56 height 9
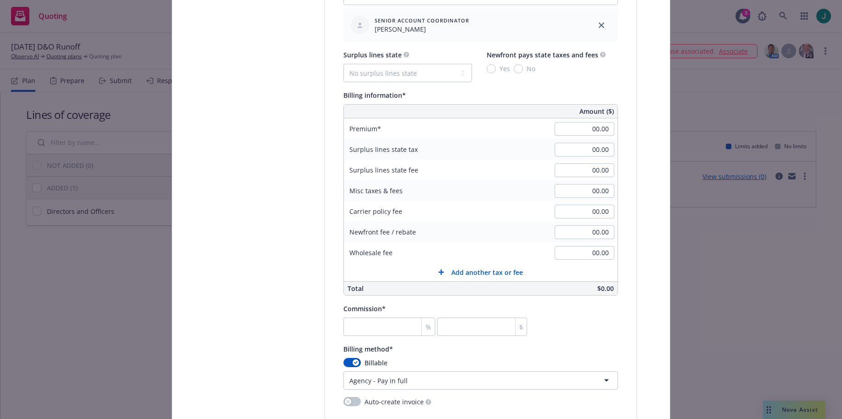
scroll to position [597, 0]
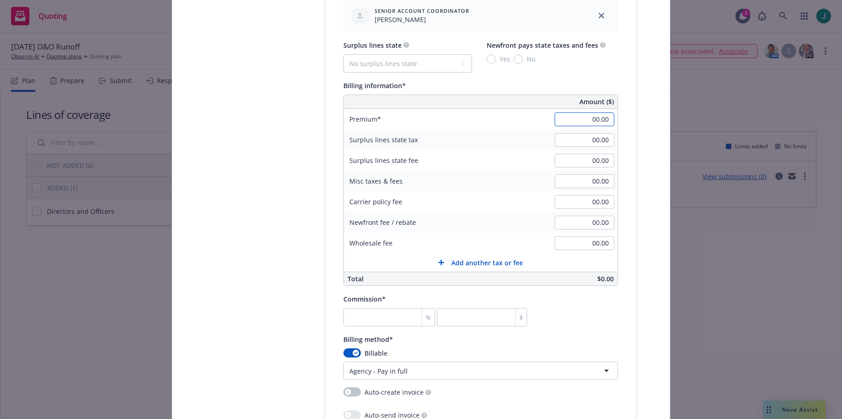
click at [575, 123] on input "00.00" at bounding box center [584, 119] width 60 height 14
type input "49,755.00"
click at [380, 316] on input "number" at bounding box center [389, 317] width 92 height 18
type input "1"
type input "497.55"
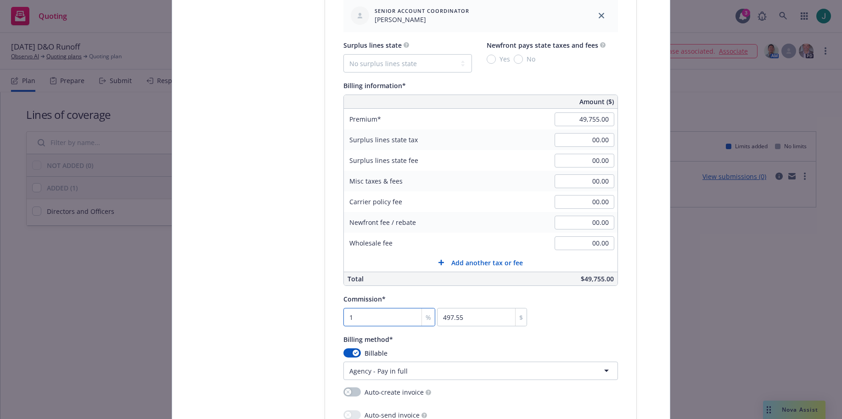
type input "12"
type input "5970.6"
type input "12"
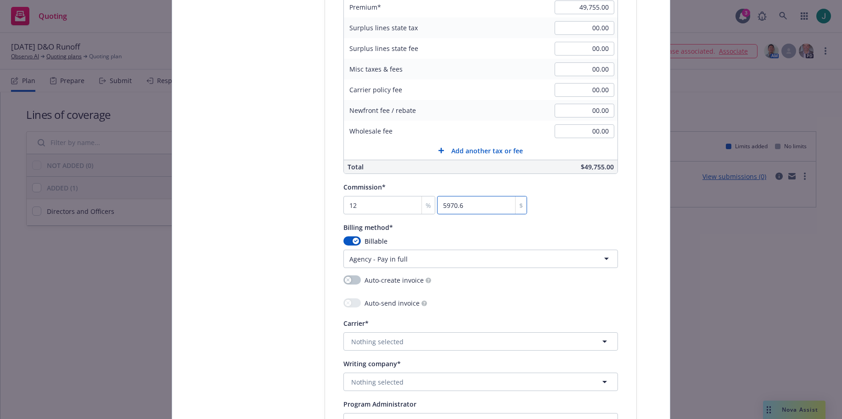
scroll to position [734, 0]
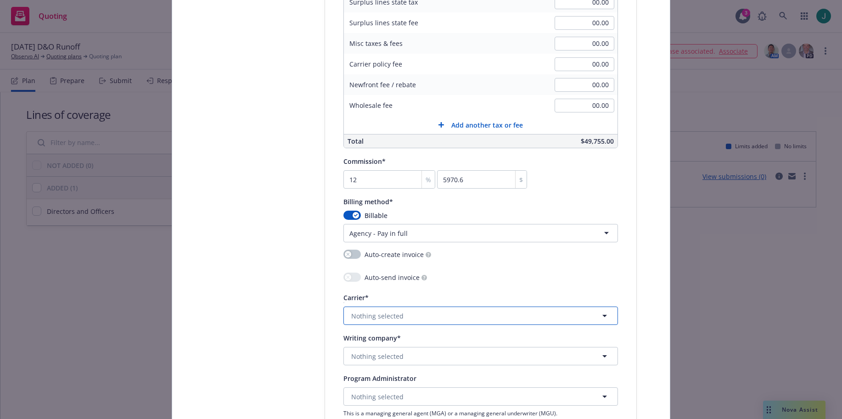
click at [425, 315] on button "Nothing selected" at bounding box center [480, 316] width 274 height 18
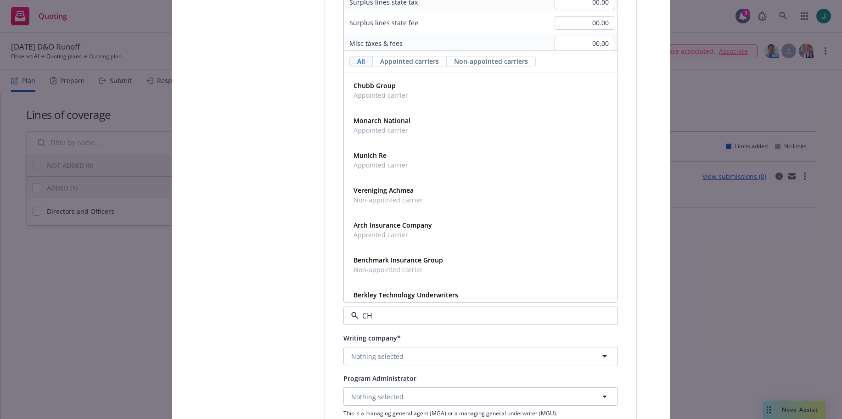
type input "CHu"
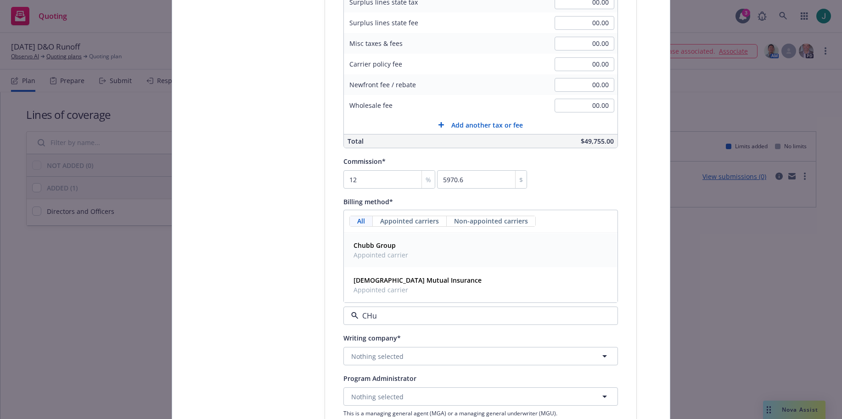
click at [401, 251] on span "Appointed carrier" at bounding box center [380, 255] width 55 height 10
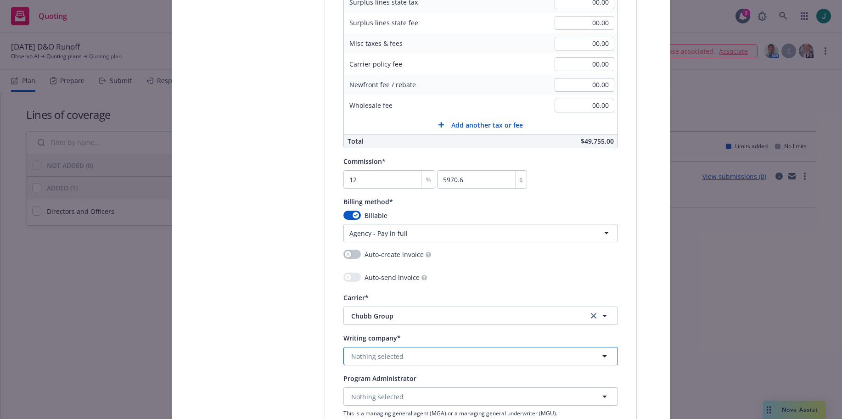
click at [372, 357] on span "Nothing selected" at bounding box center [377, 357] width 52 height 10
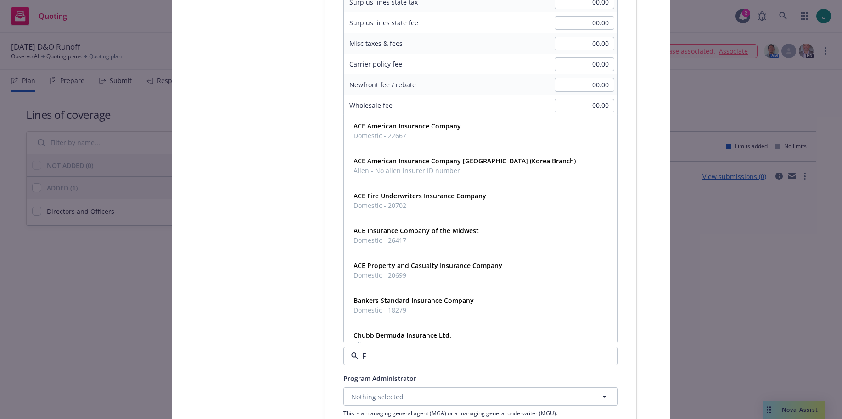
type input "Fe"
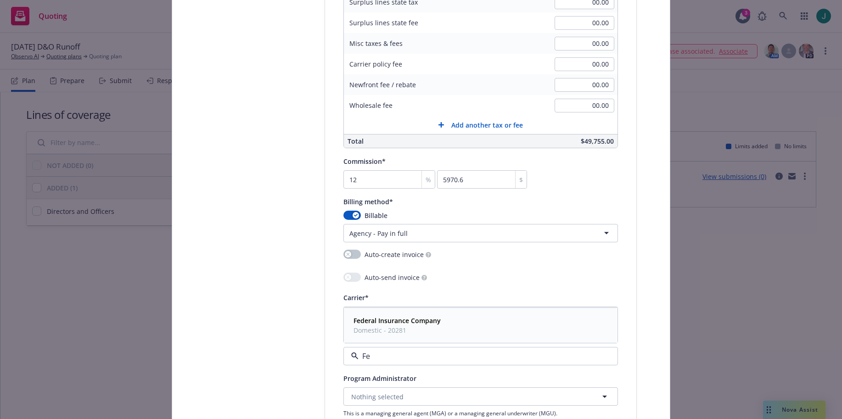
click at [380, 322] on strong "Federal Insurance Company" at bounding box center [396, 320] width 87 height 9
click at [372, 397] on span "Nothing selected" at bounding box center [377, 397] width 52 height 10
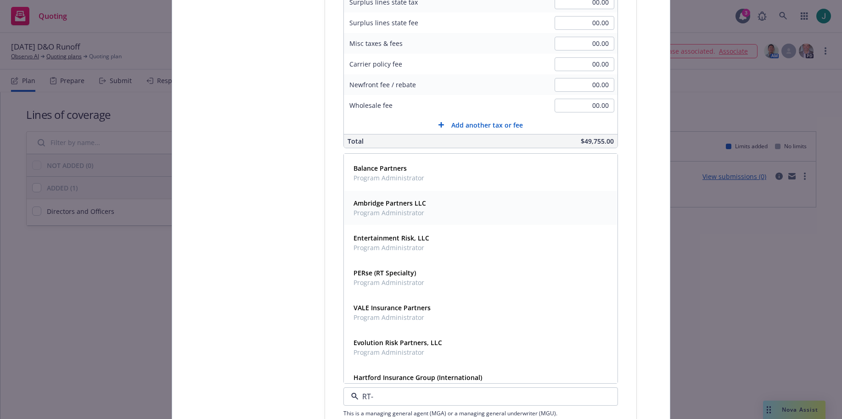
scroll to position [0, 0]
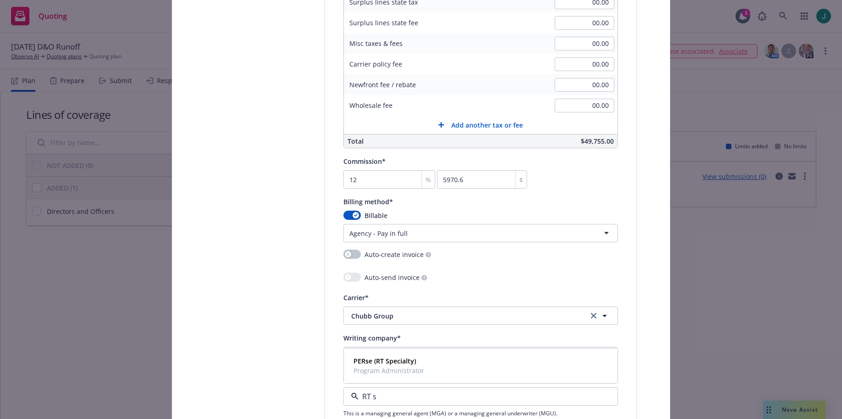
type input "RT sp"
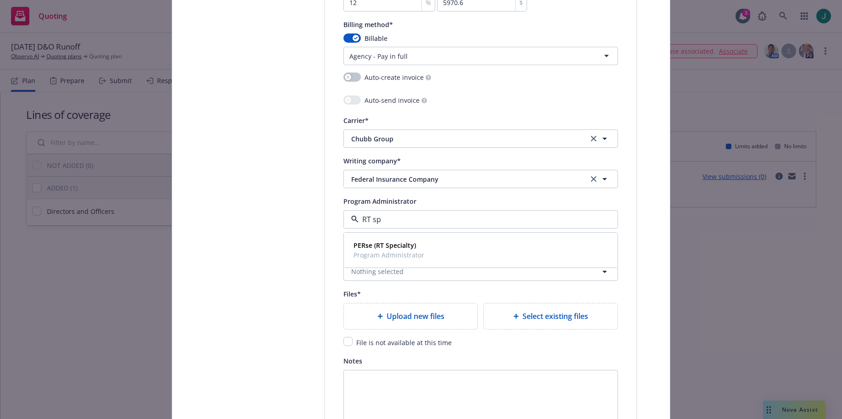
scroll to position [918, 0]
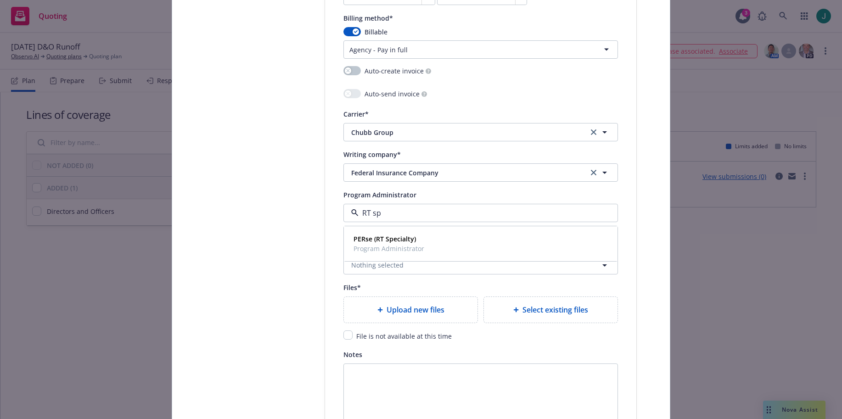
drag, startPoint x: 392, startPoint y: 209, endPoint x: 336, endPoint y: 212, distance: 56.0
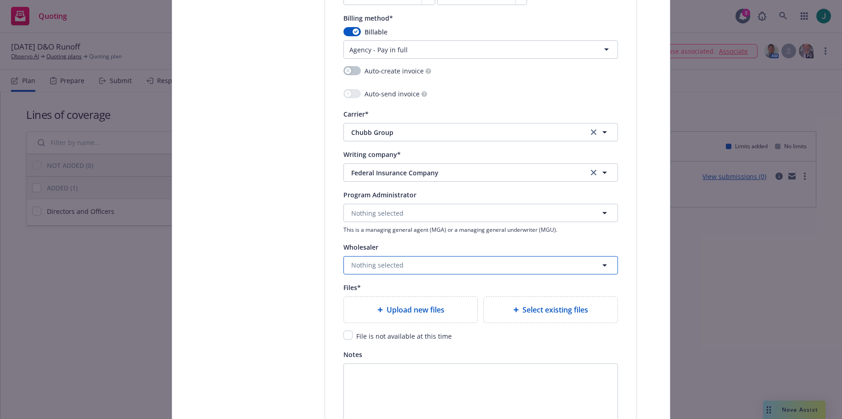
click at [358, 269] on span "Nothing selected" at bounding box center [377, 265] width 52 height 10
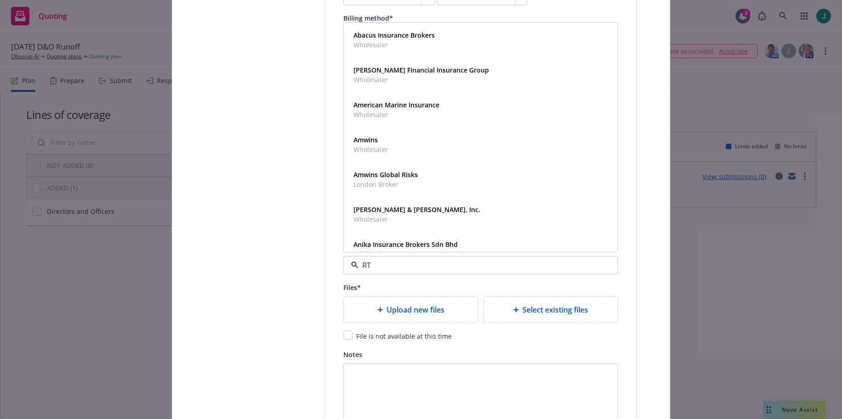
type input "RT"
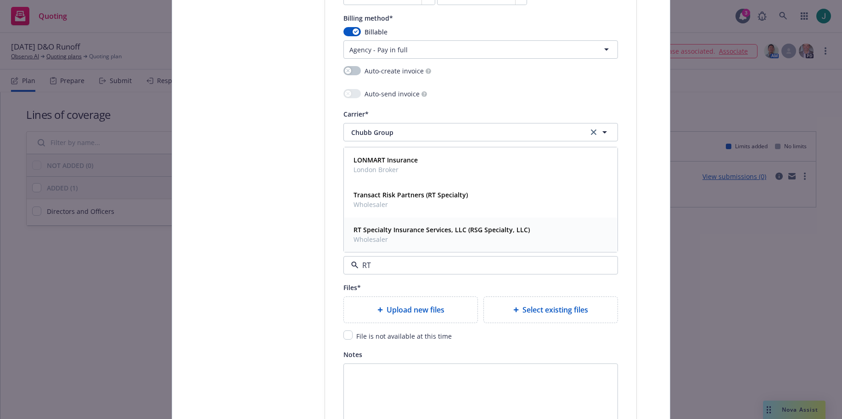
click at [402, 233] on strong "RT Specialty Insurance Services, LLC (RSG Specialty, LLC)" at bounding box center [441, 229] width 176 height 9
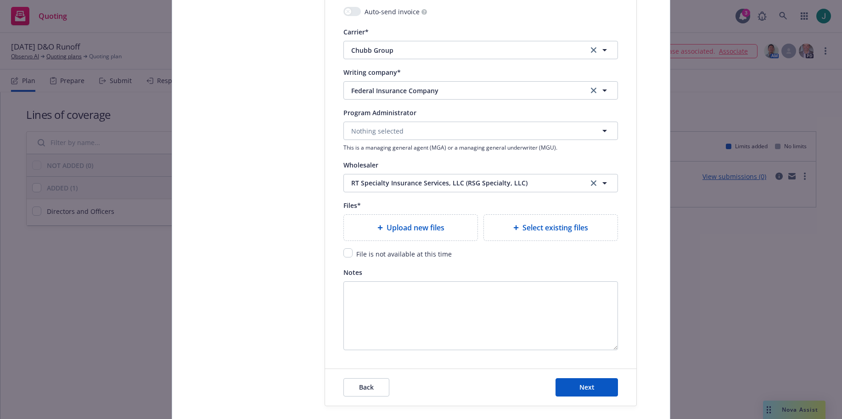
scroll to position [1010, 0]
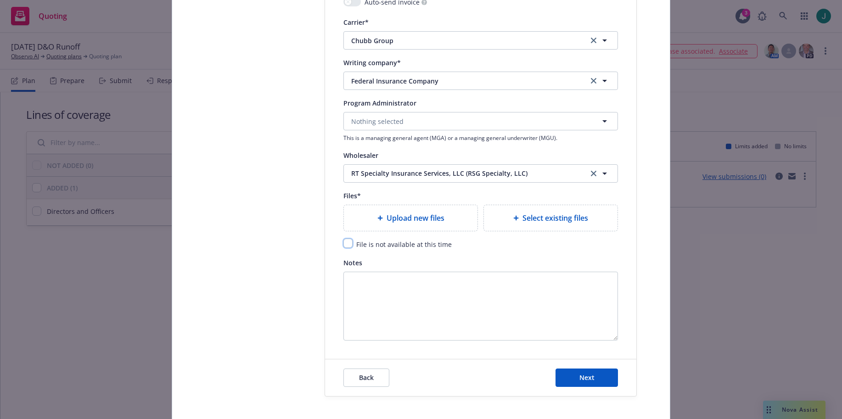
click at [345, 244] on input "checkbox" at bounding box center [347, 243] width 9 height 9
checkbox input "true"
click at [573, 378] on button "Next" at bounding box center [586, 378] width 62 height 18
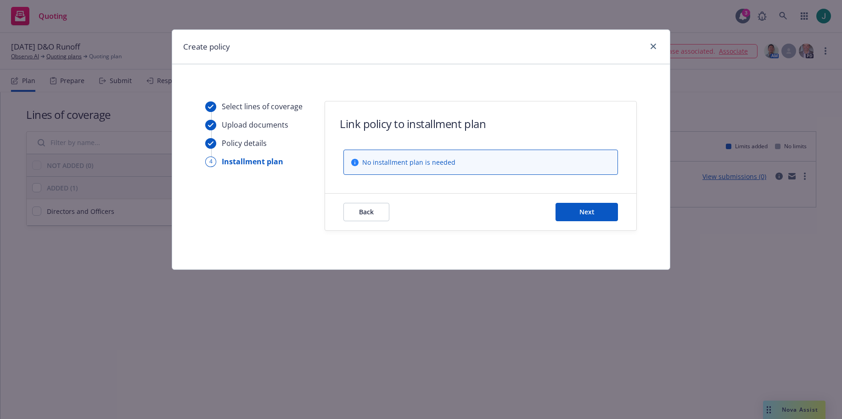
scroll to position [0, 0]
click at [565, 211] on button "Next" at bounding box center [586, 212] width 62 height 18
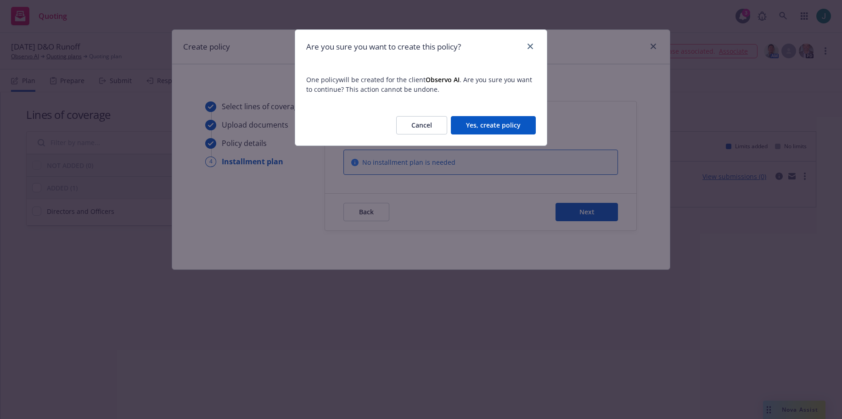
click at [503, 126] on button "Yes, create policy" at bounding box center [493, 125] width 85 height 18
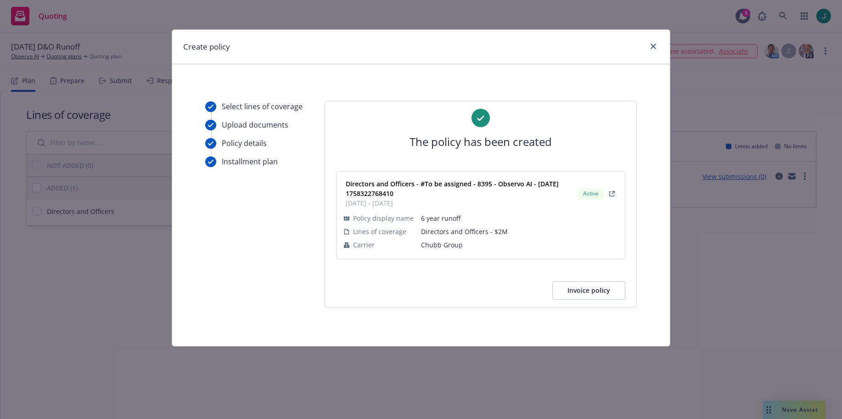
drag, startPoint x: 590, startPoint y: 292, endPoint x: 456, endPoint y: 309, distance: 135.6
click at [456, 309] on div "Select lines of coverage Upload documents Policy details Installment plan The p…" at bounding box center [420, 223] width 497 height 245
click at [571, 292] on button "Invoice policy" at bounding box center [588, 290] width 73 height 18
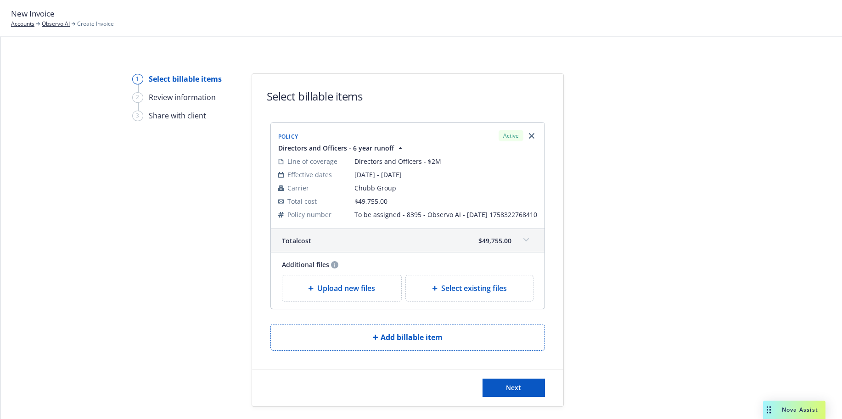
scroll to position [34, 0]
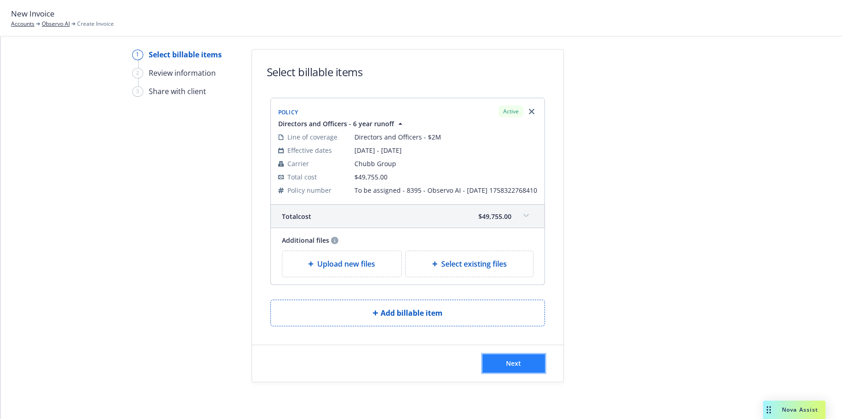
click at [506, 365] on span "Next" at bounding box center [513, 363] width 15 height 9
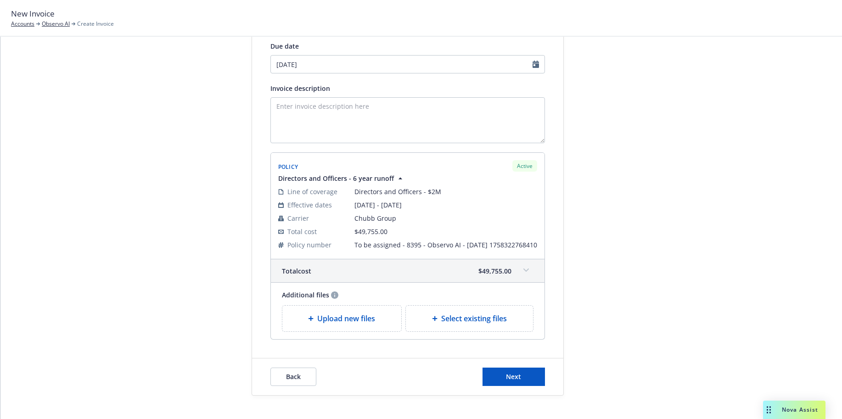
scroll to position [147, 0]
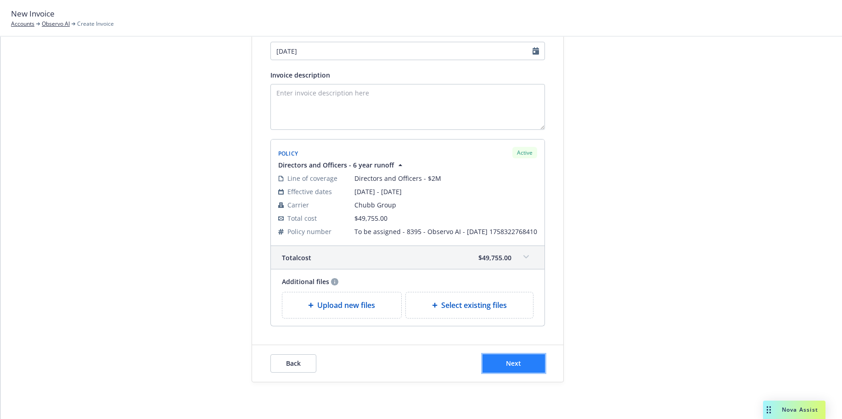
click at [508, 364] on span "Next" at bounding box center [513, 363] width 15 height 9
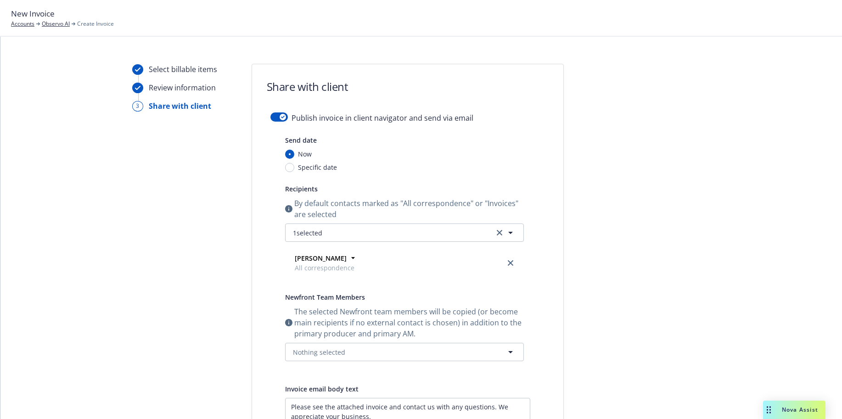
scroll to position [9, 0]
click at [281, 117] on icon "button" at bounding box center [283, 117] width 4 height 3
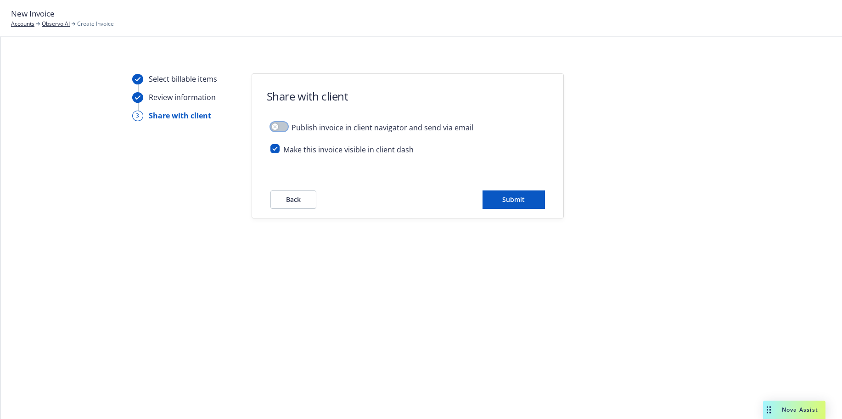
scroll to position [0, 0]
click at [511, 200] on span "Submit" at bounding box center [513, 199] width 22 height 9
